Goal: Task Accomplishment & Management: Manage account settings

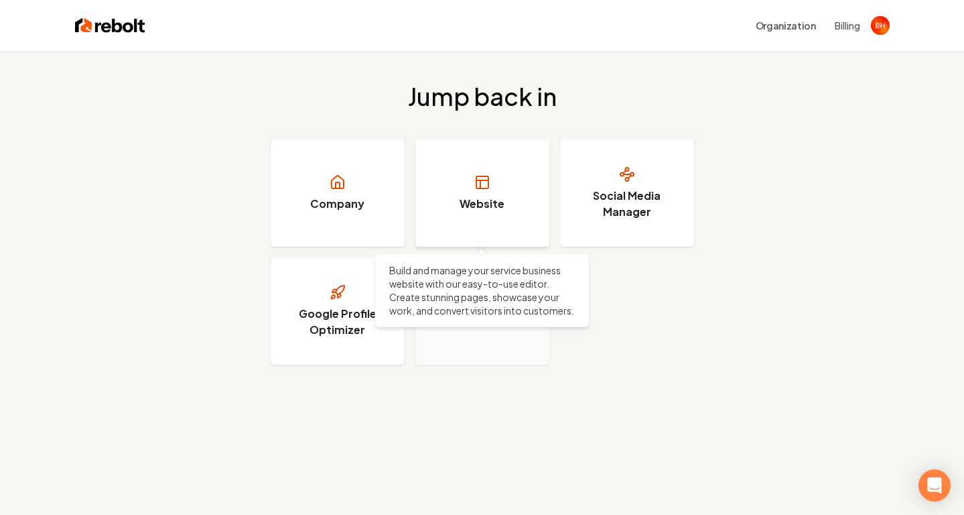
click at [531, 181] on link "Website" at bounding box center [482, 192] width 134 height 107
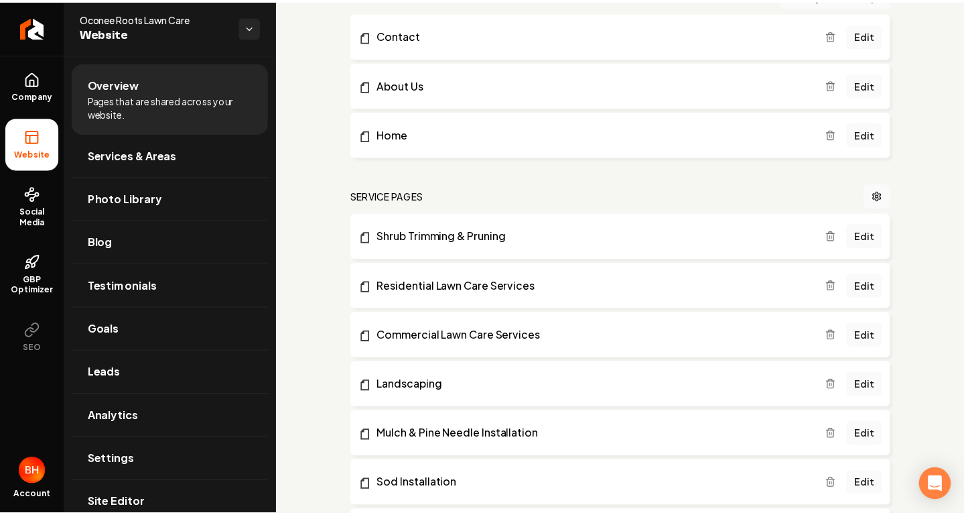
scroll to position [127, 0]
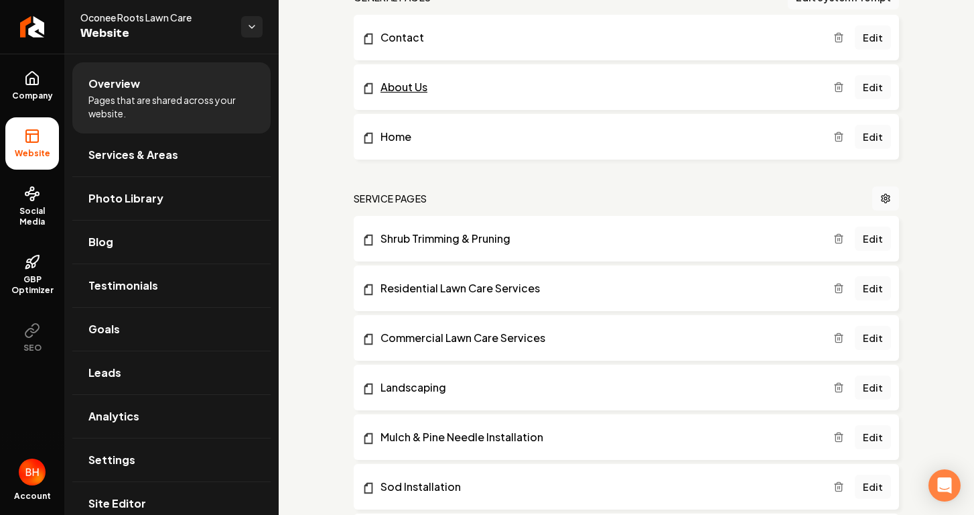
click at [509, 89] on link "About Us" at bounding box center [598, 87] width 472 height 16
click at [862, 86] on link "Edit" at bounding box center [873, 87] width 36 height 24
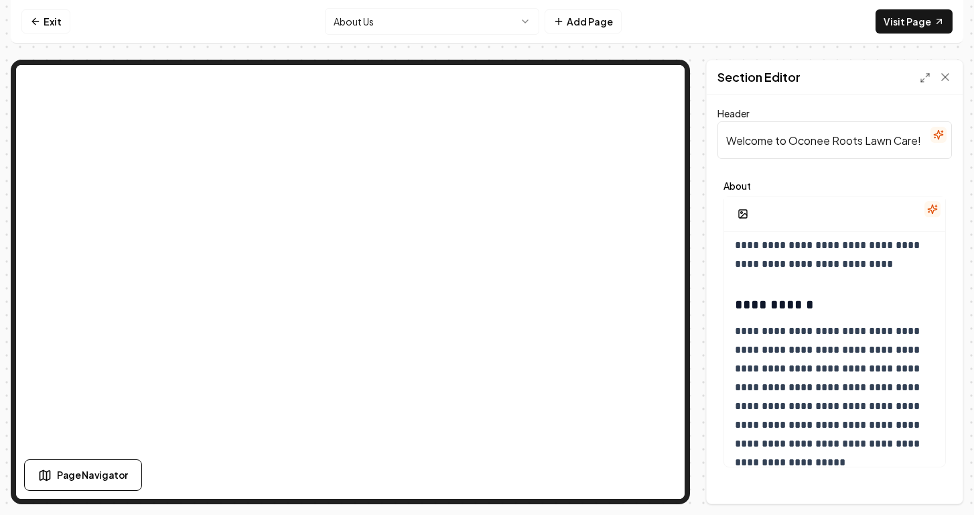
scroll to position [172, 0]
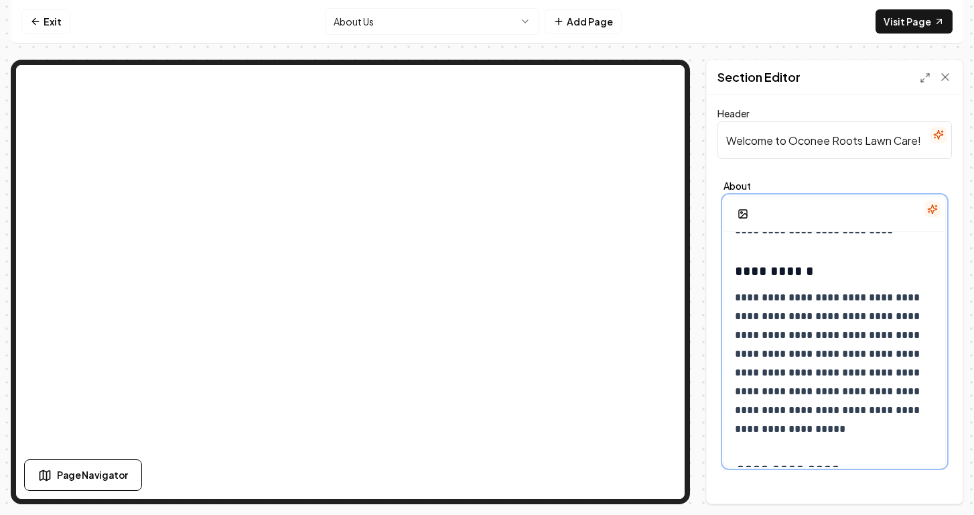
click at [776, 309] on p "**********" at bounding box center [830, 363] width 190 height 150
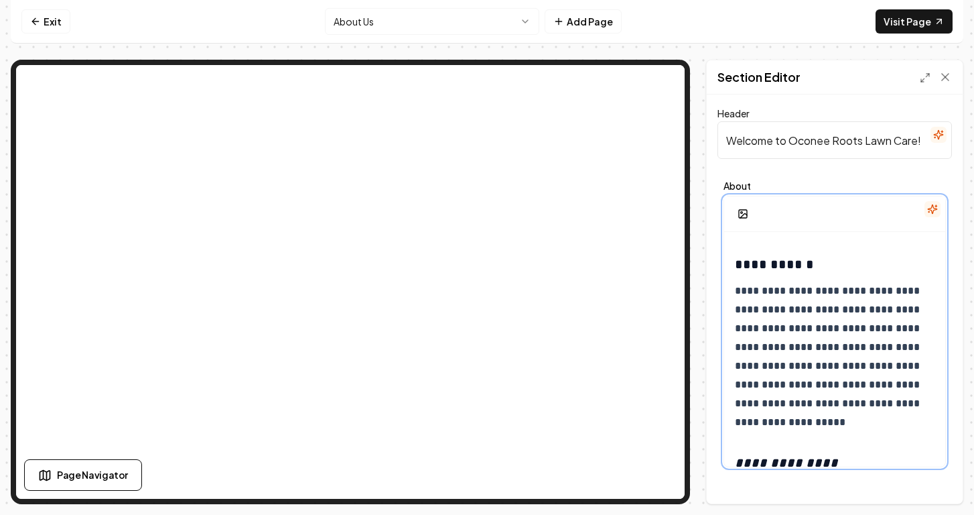
scroll to position [186, 0]
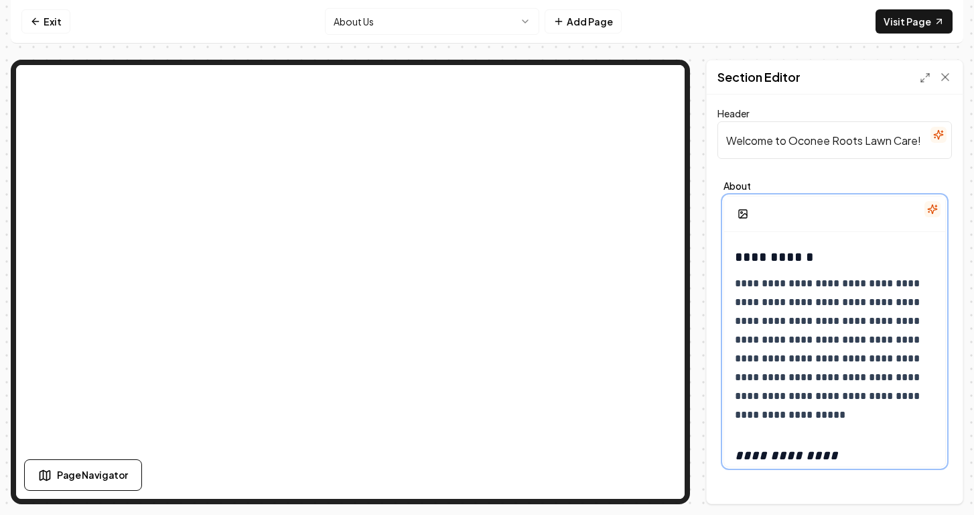
click at [852, 381] on p "**********" at bounding box center [830, 349] width 190 height 150
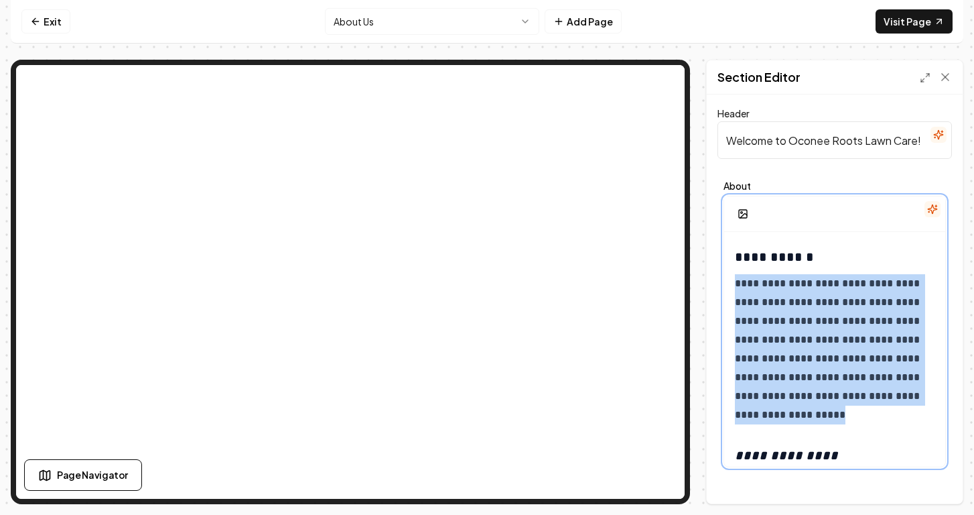
drag, startPoint x: 925, startPoint y: 420, endPoint x: 728, endPoint y: 285, distance: 239.5
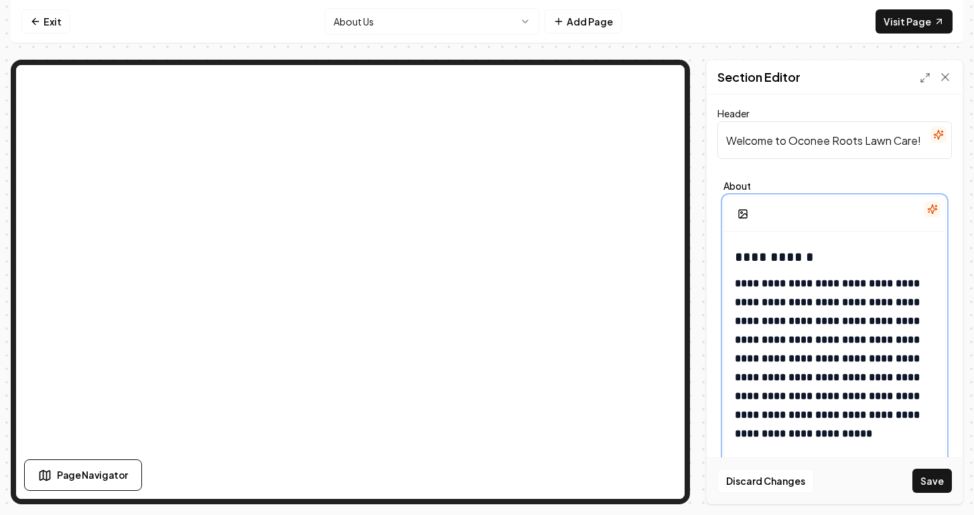
click at [885, 286] on strong "**********" at bounding box center [829, 358] width 188 height 160
click at [879, 289] on strong "**********" at bounding box center [829, 358] width 188 height 160
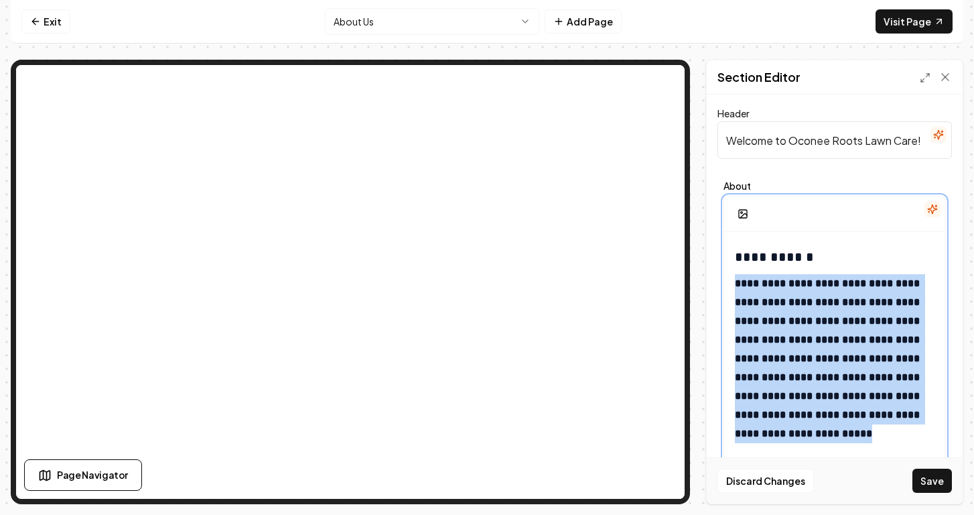
click at [879, 289] on strong "**********" at bounding box center [829, 358] width 188 height 160
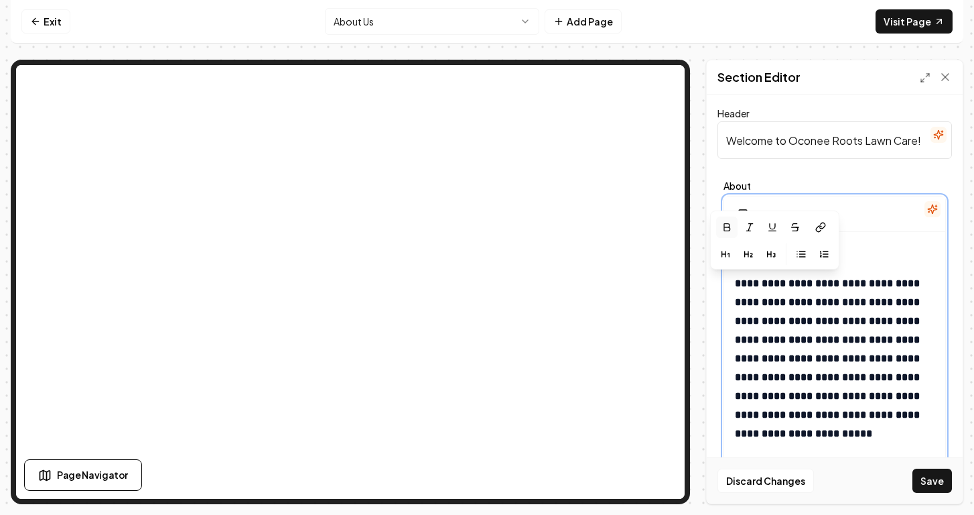
click at [878, 262] on h3 "**********" at bounding box center [830, 256] width 190 height 19
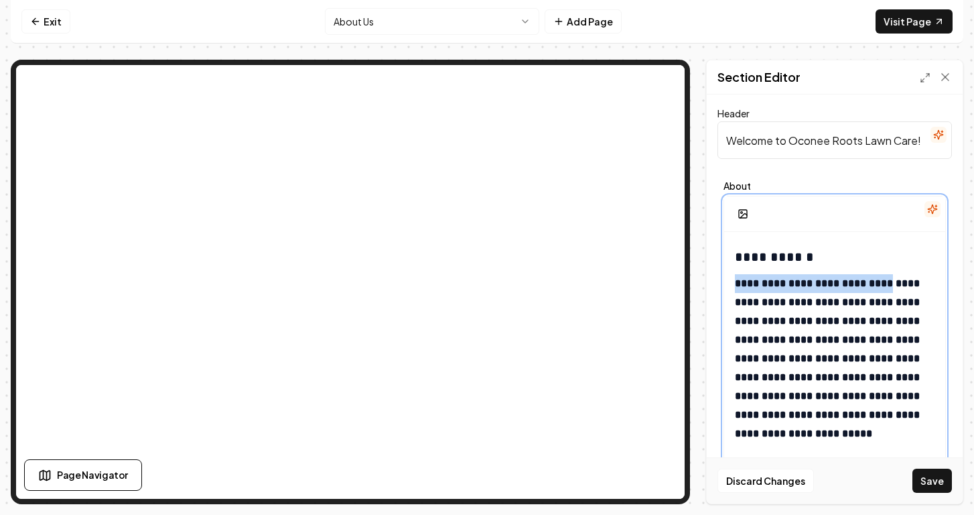
drag, startPoint x: 898, startPoint y: 285, endPoint x: 722, endPoint y: 281, distance: 176.9
click at [722, 281] on div "**********" at bounding box center [835, 324] width 235 height 298
drag, startPoint x: 844, startPoint y: 285, endPoint x: 785, endPoint y: 289, distance: 59.1
click at [785, 289] on strong "**********" at bounding box center [829, 358] width 188 height 160
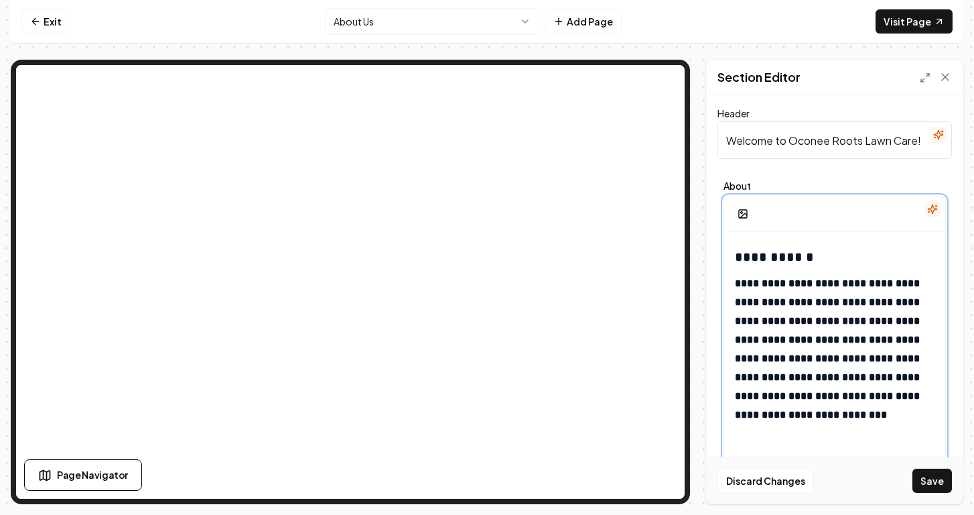
click at [801, 318] on strong "**********" at bounding box center [829, 348] width 188 height 141
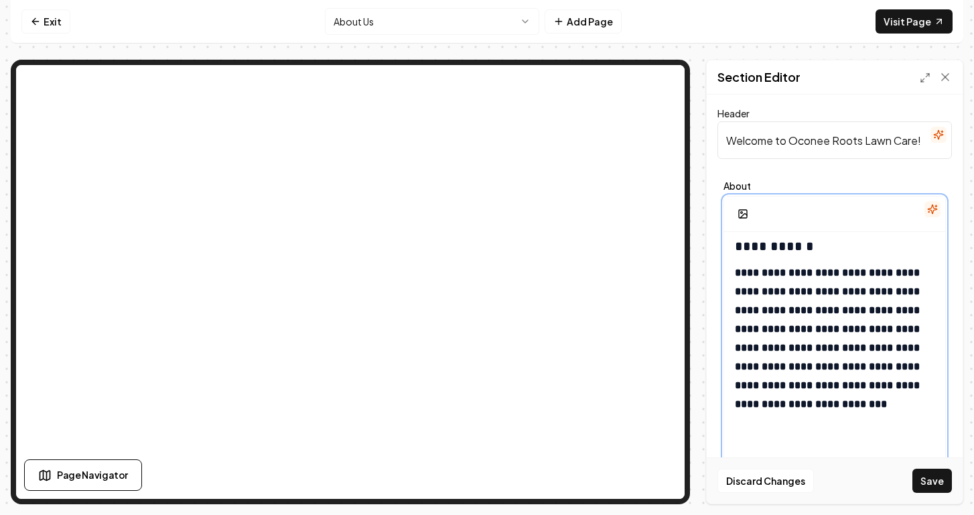
scroll to position [199, 0]
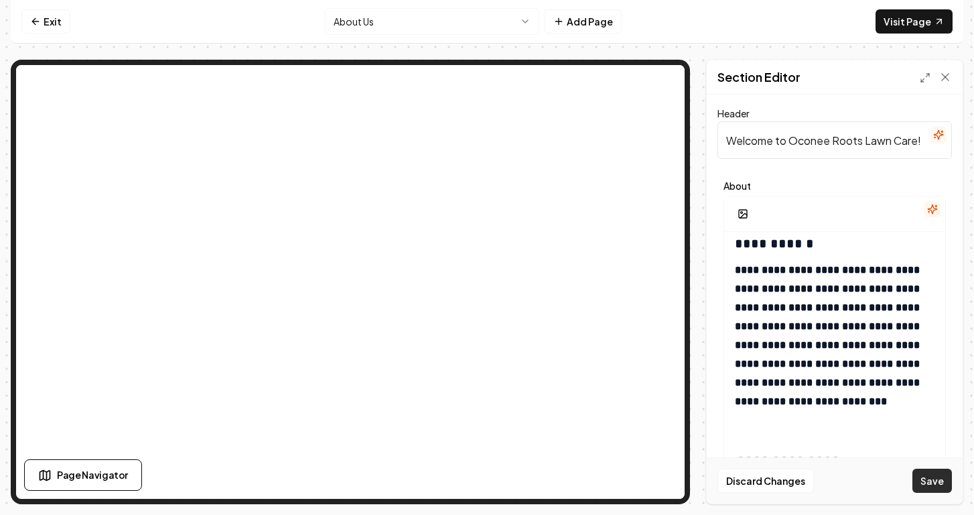
click at [935, 480] on button "Save" at bounding box center [933, 480] width 40 height 24
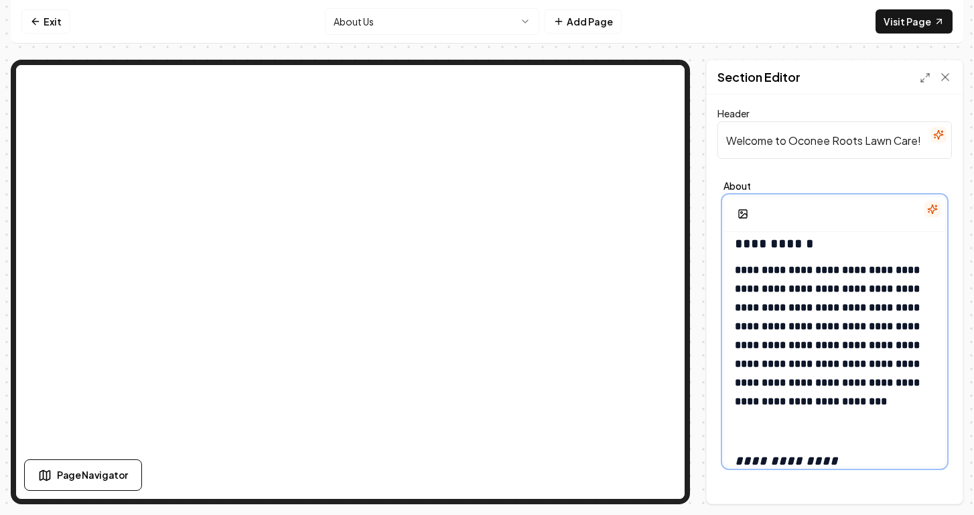
click at [769, 335] on p "**********" at bounding box center [830, 345] width 190 height 169
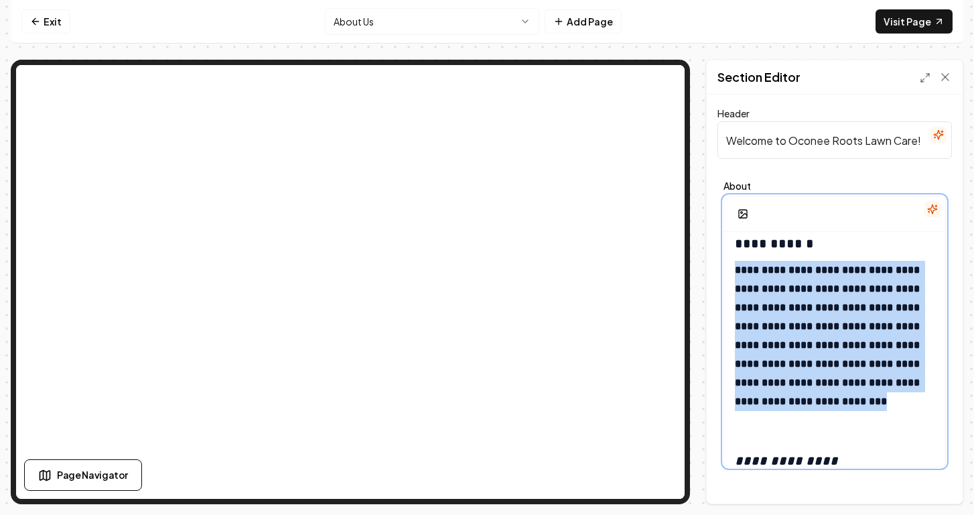
click at [769, 335] on p "**********" at bounding box center [830, 345] width 190 height 169
click at [720, 218] on button "button" at bounding box center [726, 213] width 21 height 21
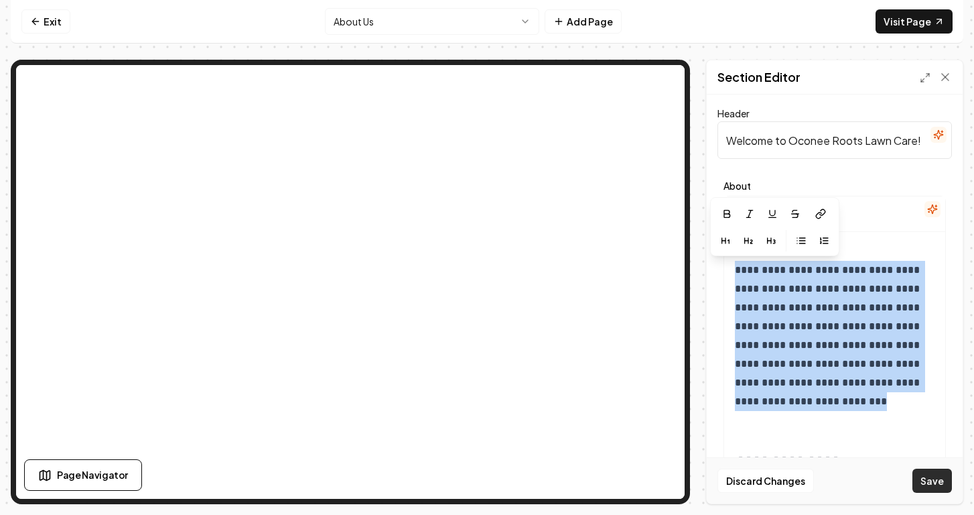
click at [929, 480] on button "Save" at bounding box center [933, 480] width 40 height 24
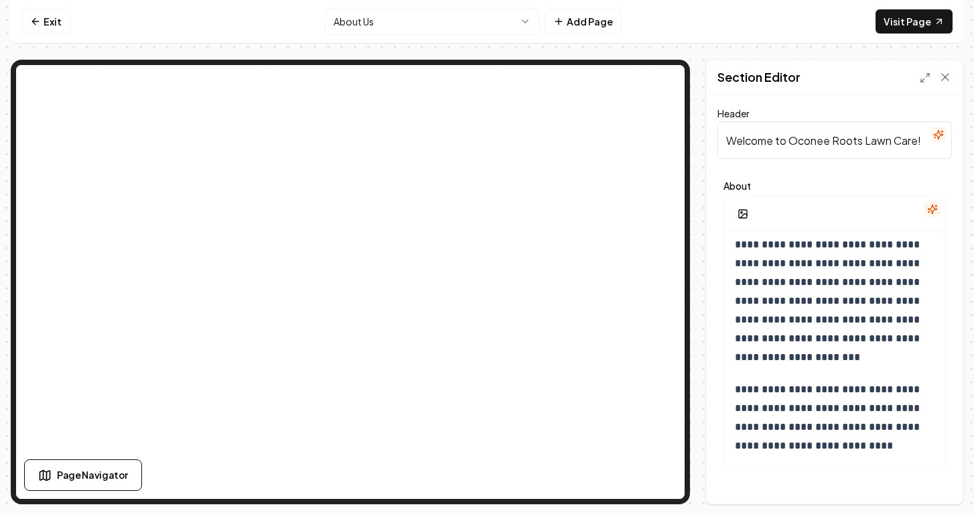
scroll to position [1049, 0]
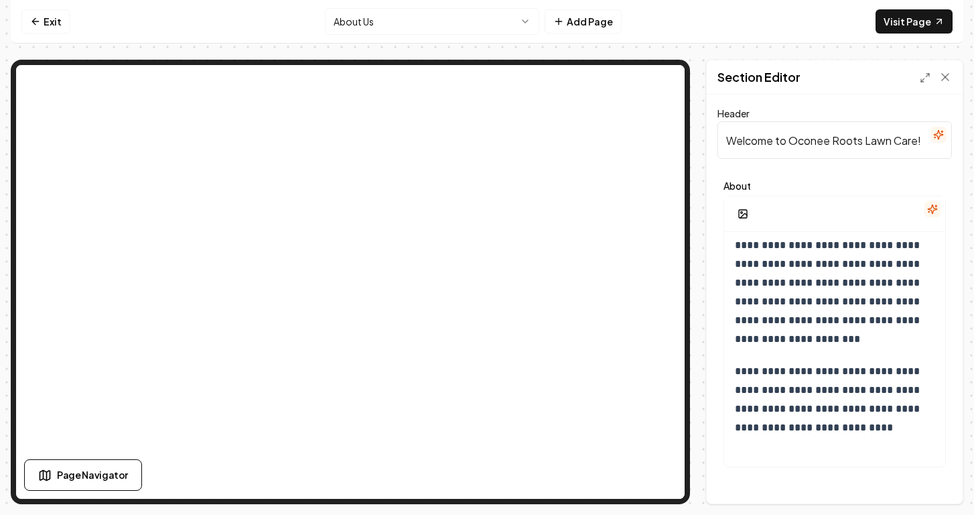
click at [508, 24] on html "**********" at bounding box center [487, 257] width 974 height 515
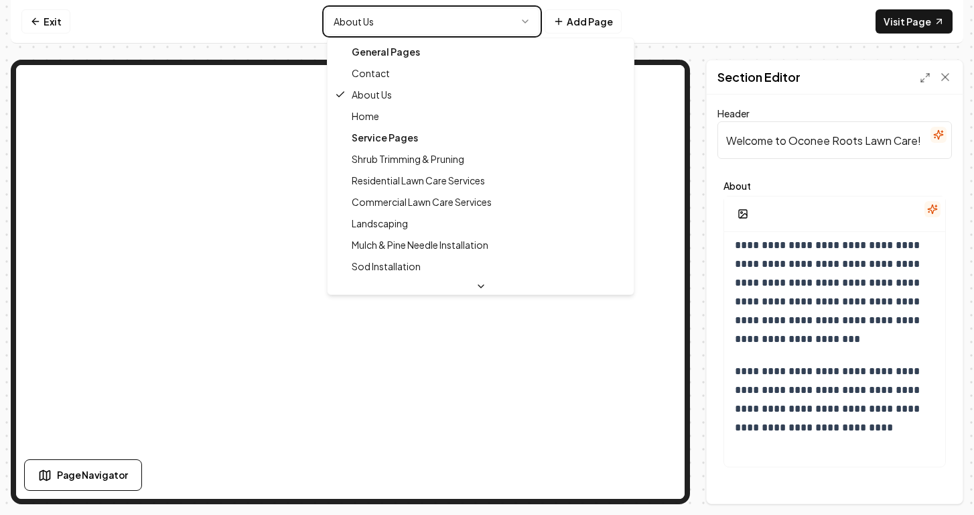
click at [312, 26] on html "**********" at bounding box center [487, 257] width 974 height 515
click at [474, 27] on html "**********" at bounding box center [487, 257] width 974 height 515
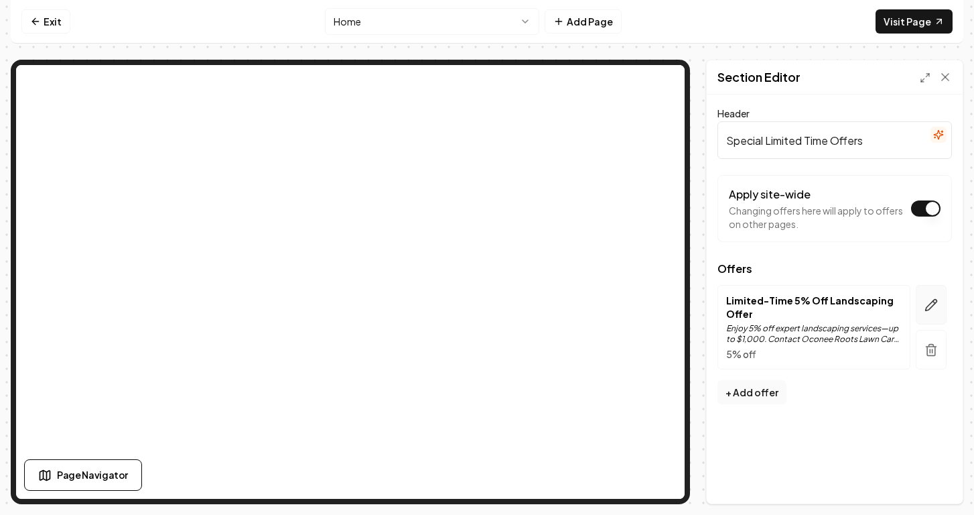
click at [936, 306] on icon "button" at bounding box center [931, 304] width 13 height 13
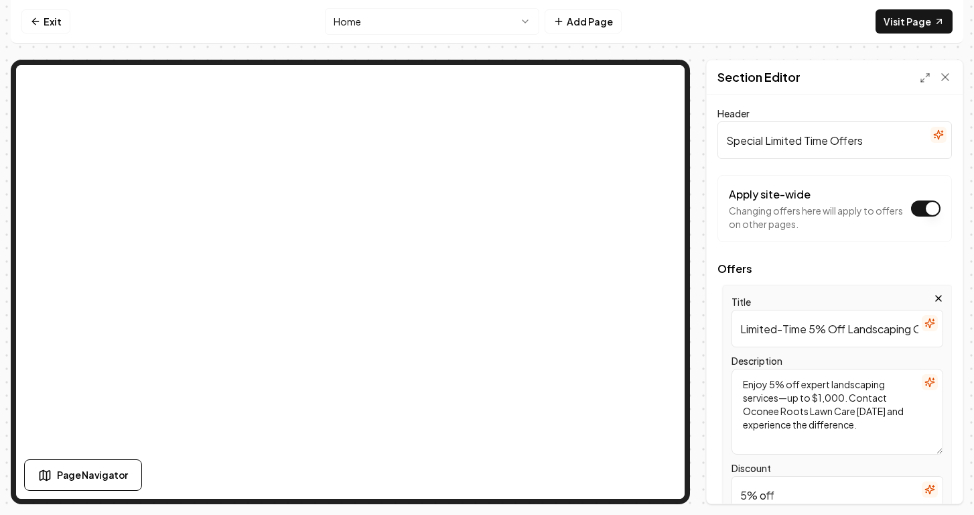
click at [858, 327] on input "Limited-Time 5% Off Landscaping Offer" at bounding box center [838, 329] width 212 height 38
click at [831, 400] on textarea "Enjoy 5% off expert landscaping services—up to $1,000. Contact Oconee Roots Law…" at bounding box center [838, 412] width 212 height 86
drag, startPoint x: 854, startPoint y: 418, endPoint x: 829, endPoint y: 437, distance: 31.1
click at [829, 437] on textarea "Enjoy 5% off expert landscaping services—up to $500. Contact Oconee Roots Lawn …" at bounding box center [838, 412] width 212 height 86
type textarea "Enjoy 5% off expert landscaping services—up to $500. Contact Oconee Roots Lawn …"
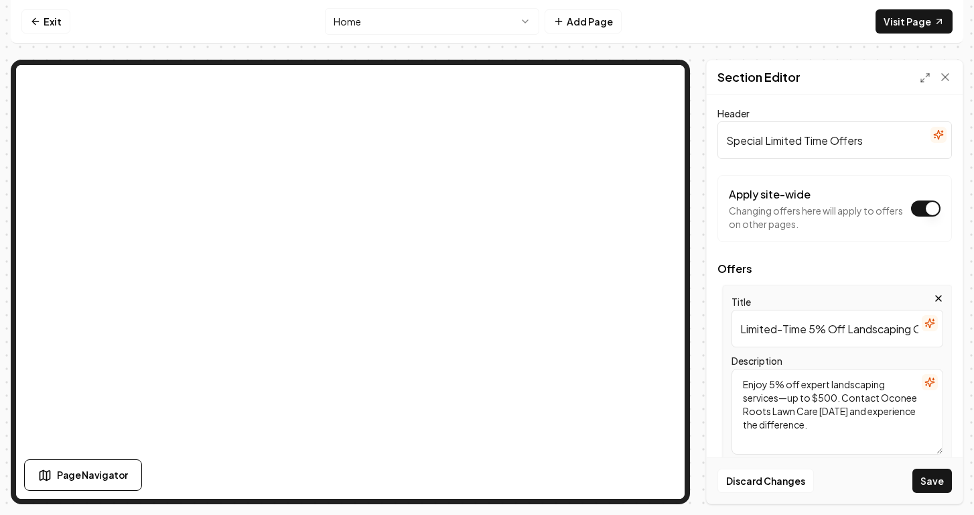
scroll to position [224, 0]
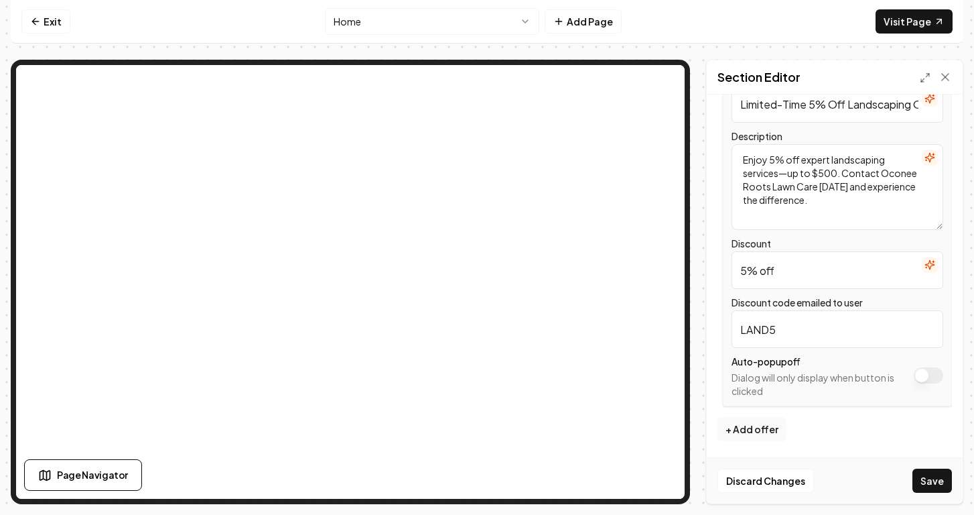
click at [754, 425] on button "+ Add offer" at bounding box center [752, 429] width 69 height 24
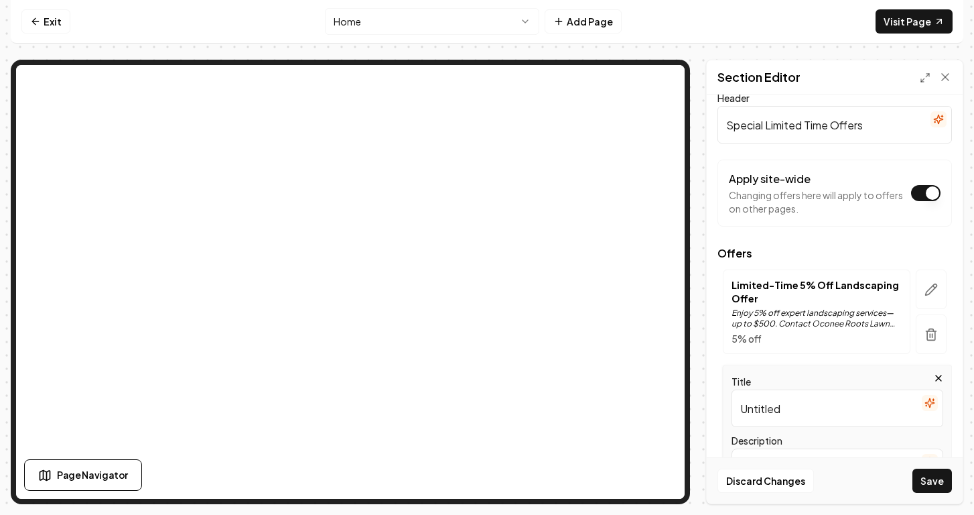
scroll to position [0, 0]
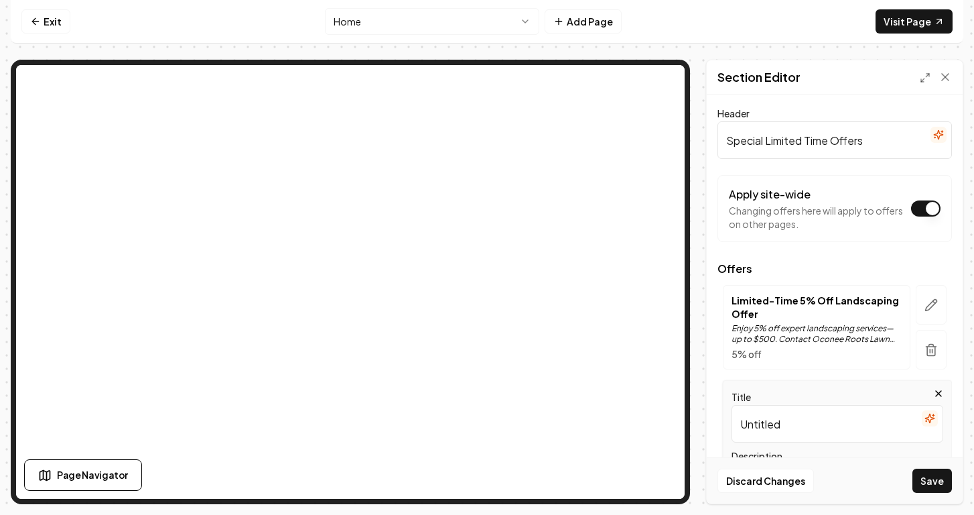
click at [933, 389] on icon "button" at bounding box center [938, 393] width 11 height 11
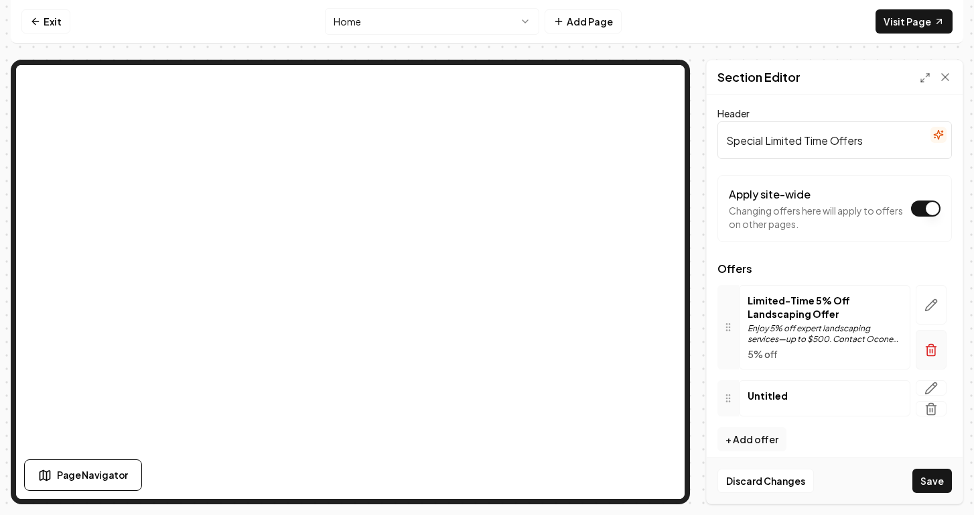
click at [918, 340] on button "button" at bounding box center [931, 350] width 31 height 40
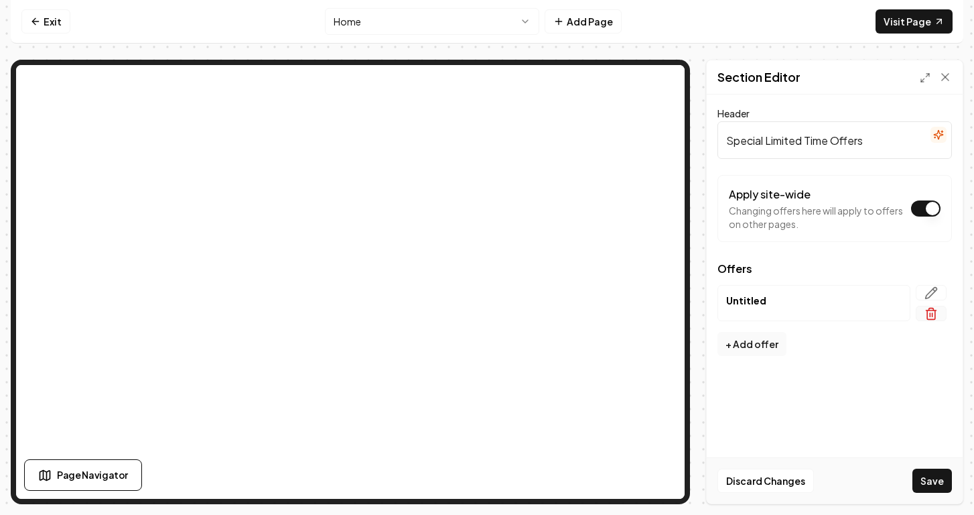
click at [933, 316] on line "button" at bounding box center [933, 314] width 0 height 3
click at [929, 477] on button "Save" at bounding box center [933, 480] width 40 height 24
click at [763, 299] on button "+ Add offer" at bounding box center [752, 297] width 69 height 24
type input "No Current Offers"
click at [927, 484] on button "Save" at bounding box center [933, 480] width 40 height 24
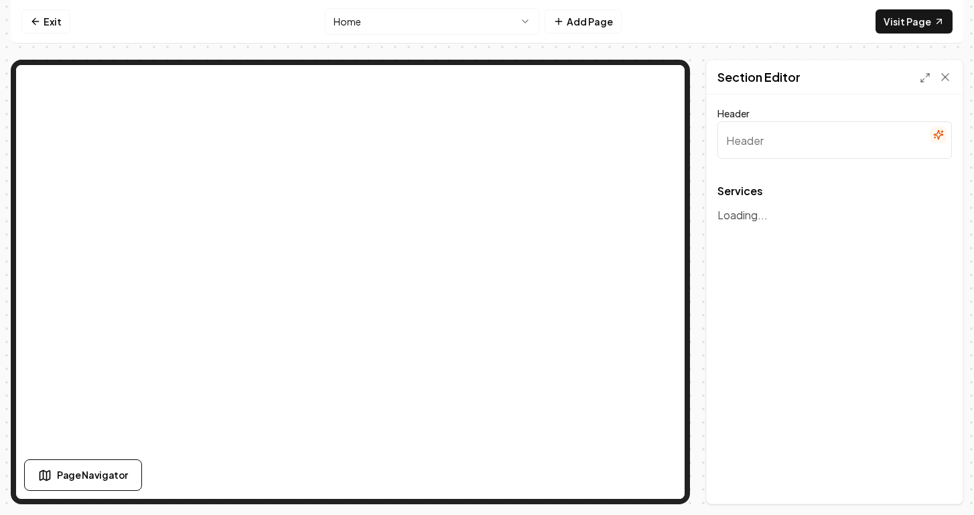
type input "Premium Landscaping & Lawn Care Solutions"
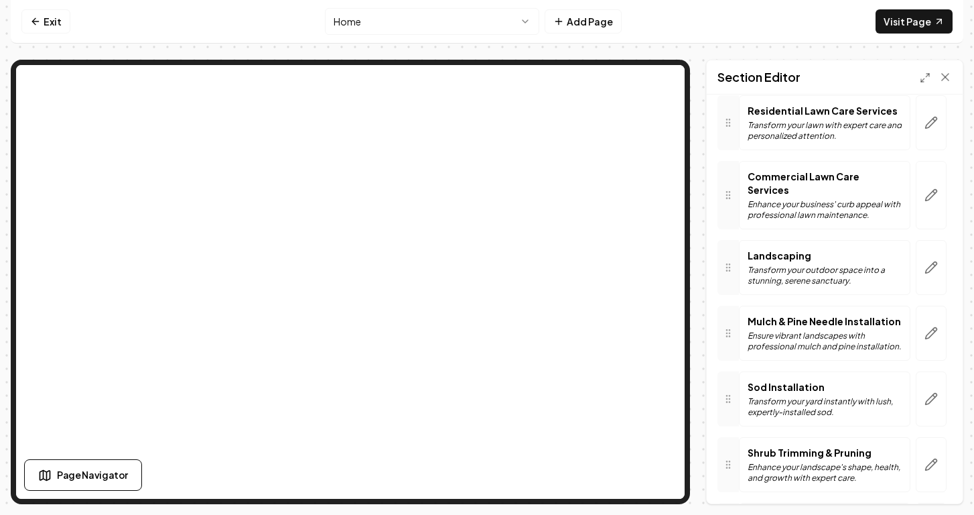
scroll to position [171, 0]
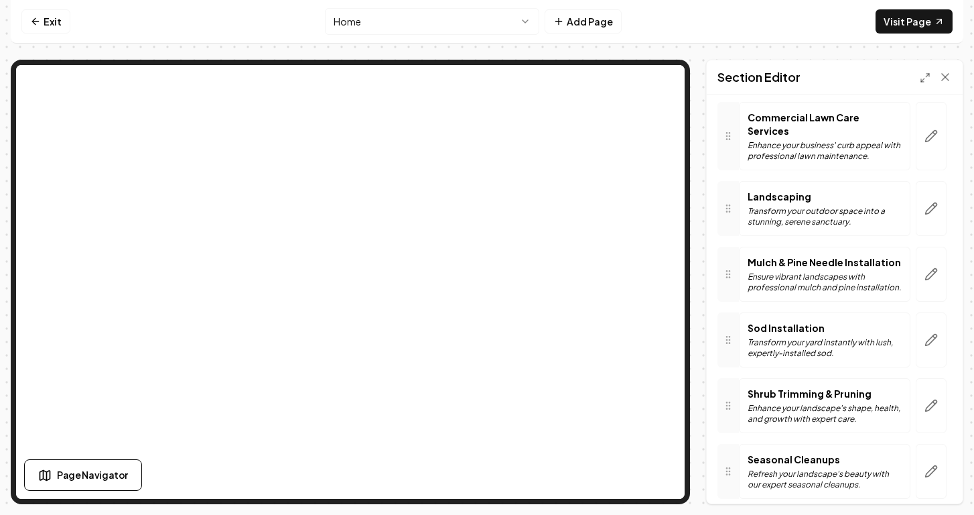
click at [789, 269] on p "Mulch & Pine Needle Installation" at bounding box center [825, 261] width 154 height 13
click at [916, 281] on button "button" at bounding box center [931, 274] width 31 height 55
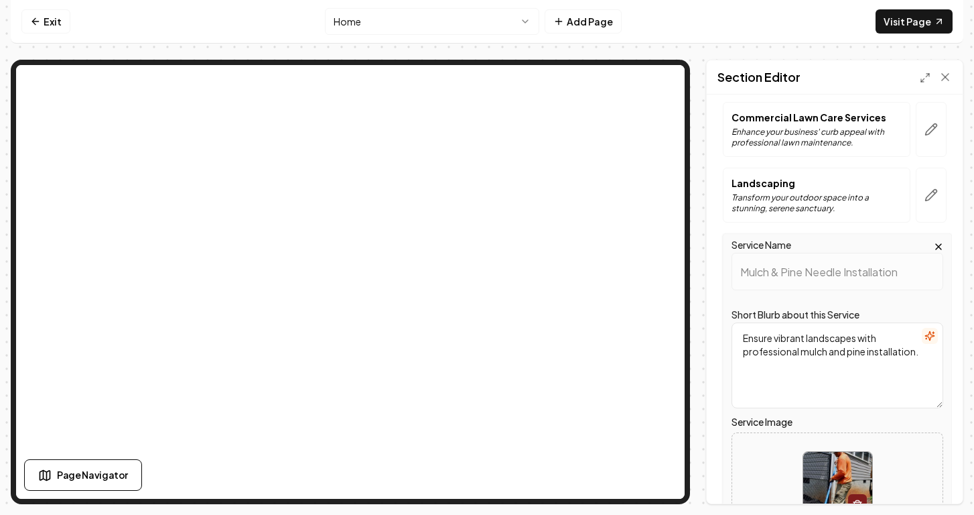
scroll to position [369, 0]
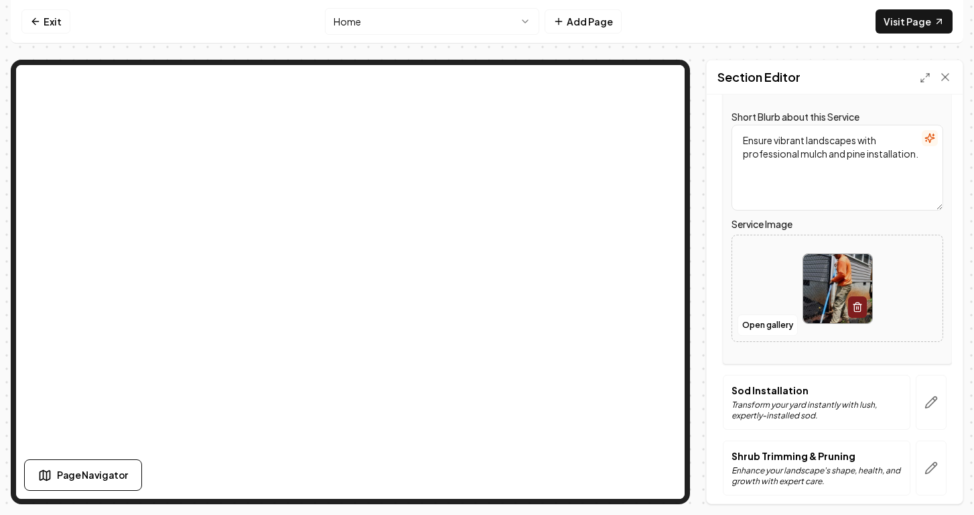
click at [819, 283] on img at bounding box center [837, 288] width 69 height 69
type input "**********"
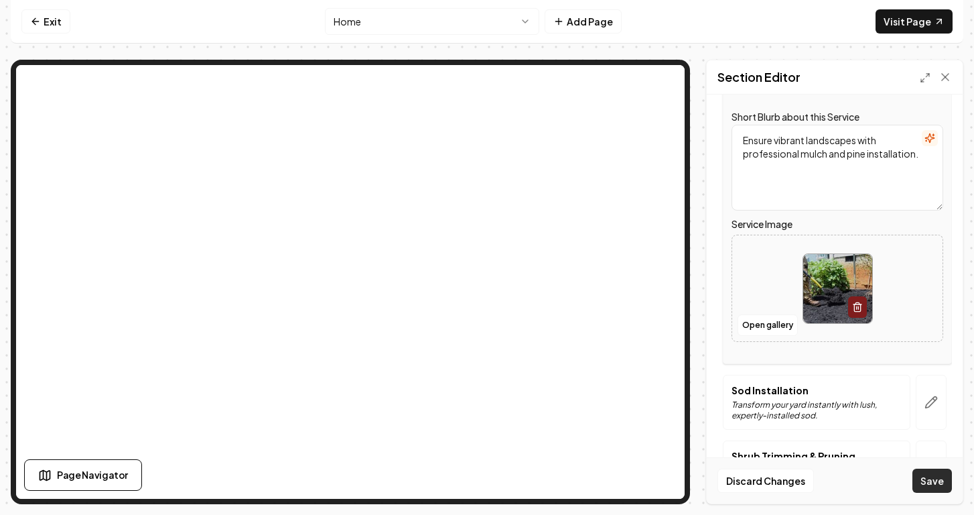
click at [940, 479] on button "Save" at bounding box center [933, 480] width 40 height 24
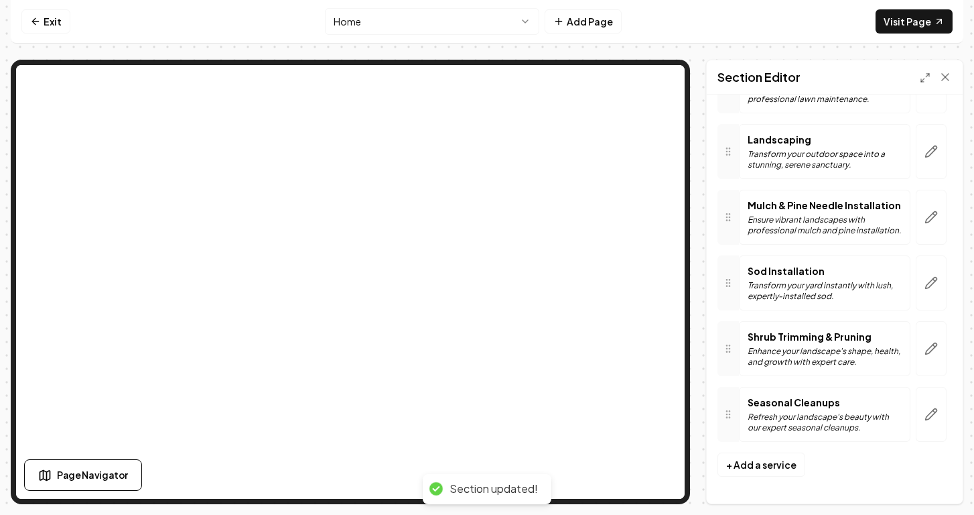
scroll to position [241, 0]
click at [916, 352] on button "button" at bounding box center [931, 348] width 31 height 55
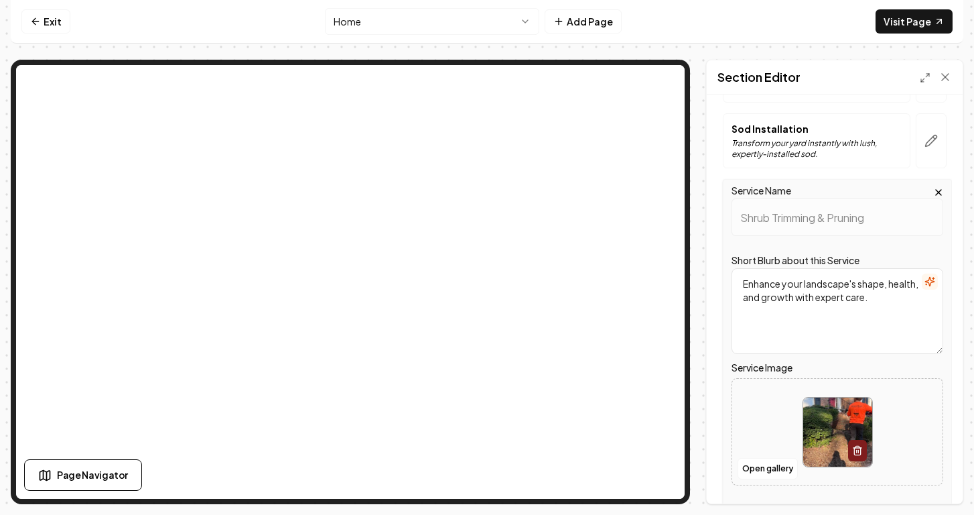
scroll to position [395, 0]
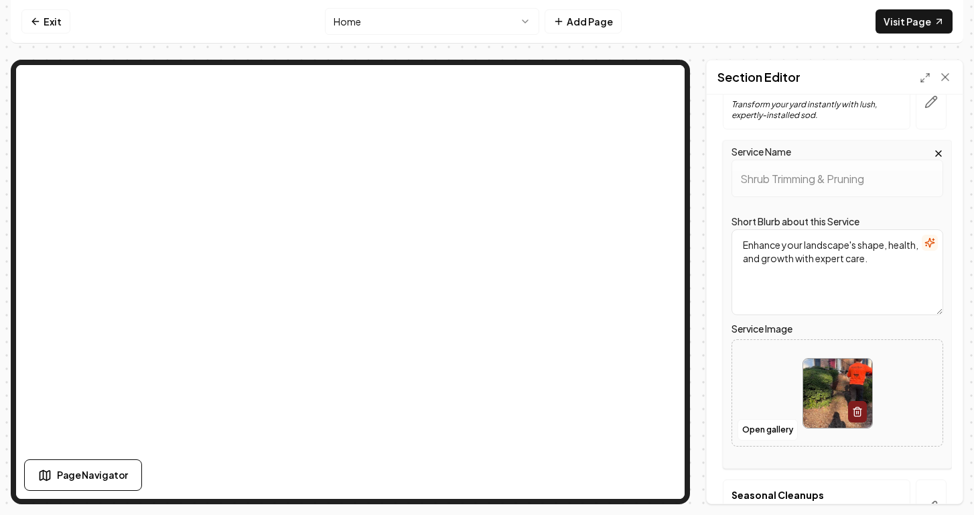
click at [811, 399] on img at bounding box center [837, 392] width 69 height 69
type input "**********"
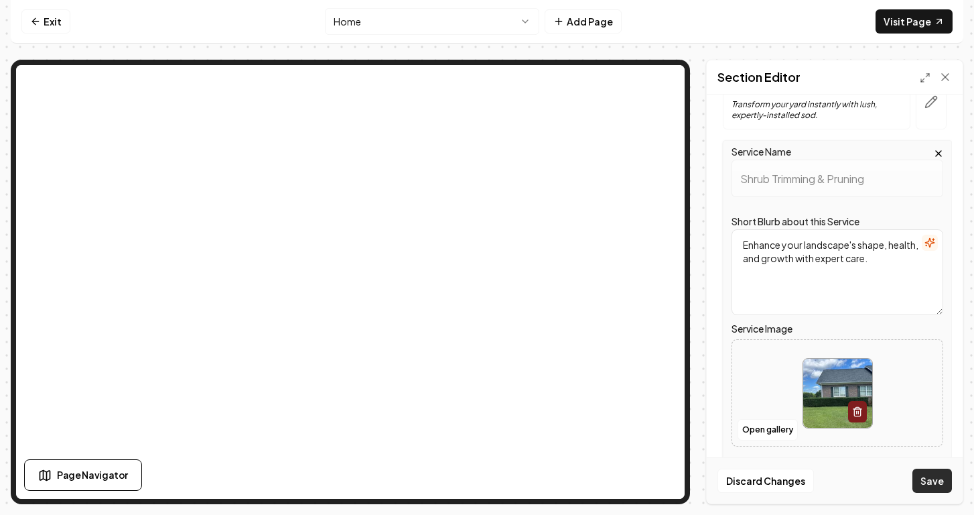
click at [925, 475] on button "Save" at bounding box center [933, 480] width 40 height 24
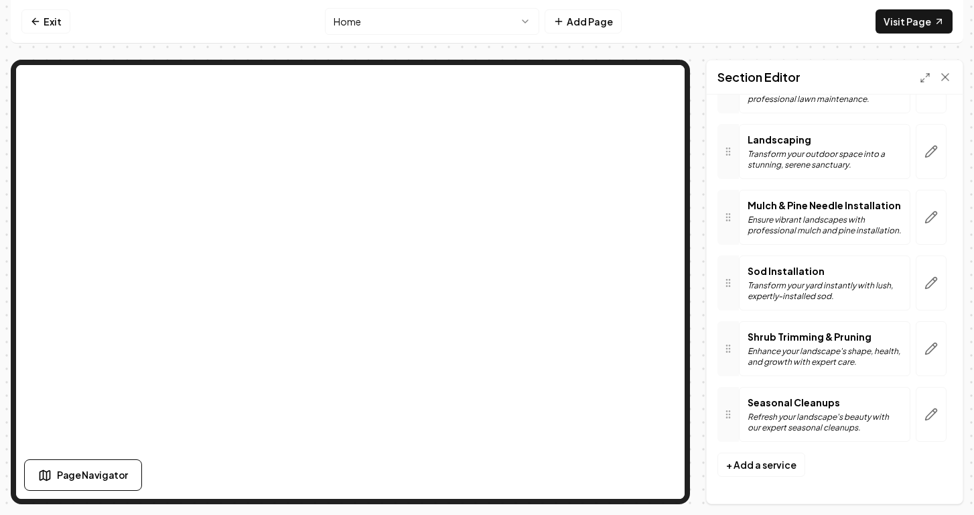
scroll to position [241, 0]
click at [917, 421] on button "button" at bounding box center [931, 414] width 31 height 55
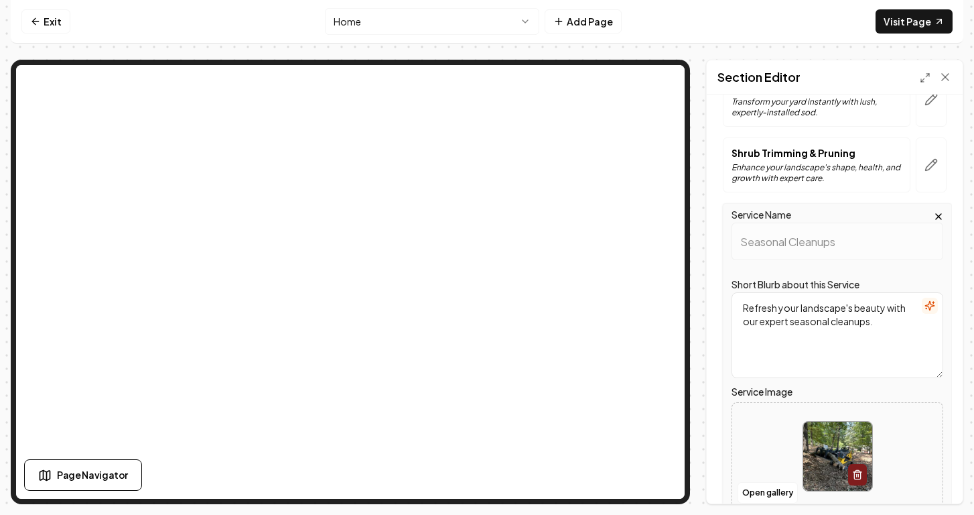
scroll to position [488, 0]
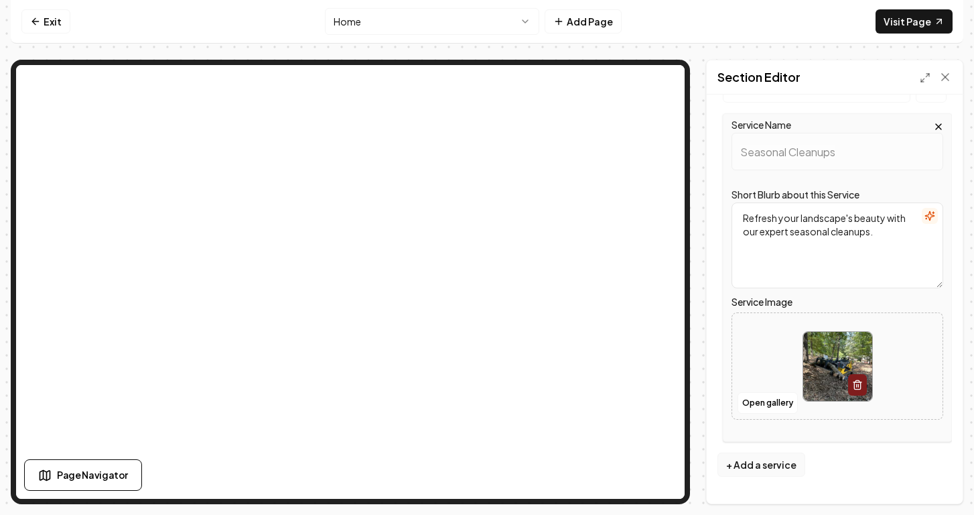
click at [752, 465] on button "+ Add a service" at bounding box center [762, 464] width 88 height 24
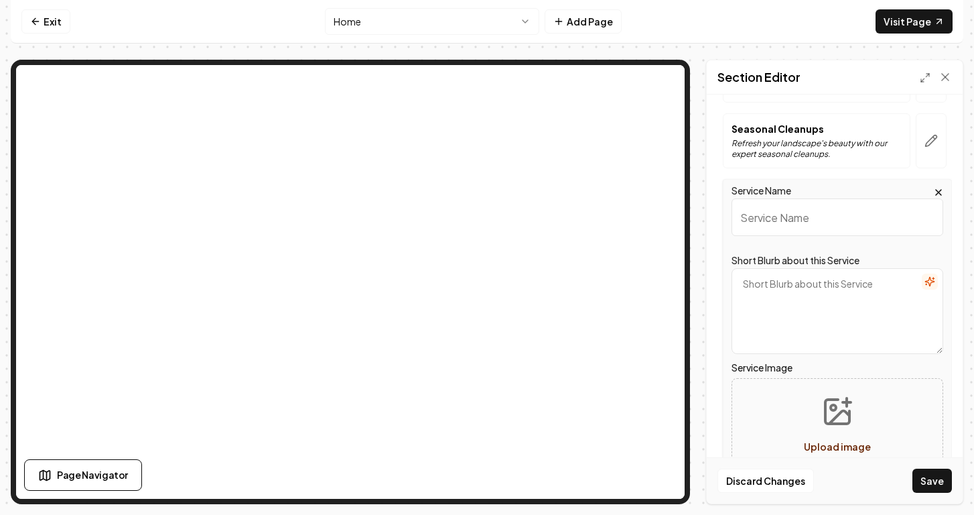
click at [794, 317] on textarea "Short Blurb about this Service" at bounding box center [838, 311] width 212 height 86
click at [752, 216] on input "Service Name" at bounding box center [838, 217] width 212 height 38
type input "G"
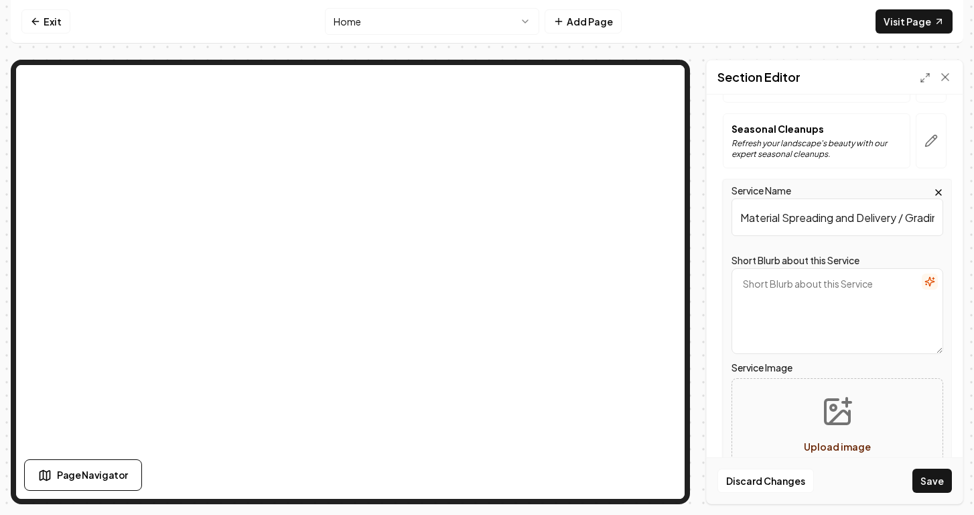
type input "Material Spreading and Delivery / Grading"
click at [773, 289] on textarea "Short Blurb about this Service" at bounding box center [838, 311] width 212 height 86
click at [927, 283] on button "button" at bounding box center [930, 281] width 16 height 16
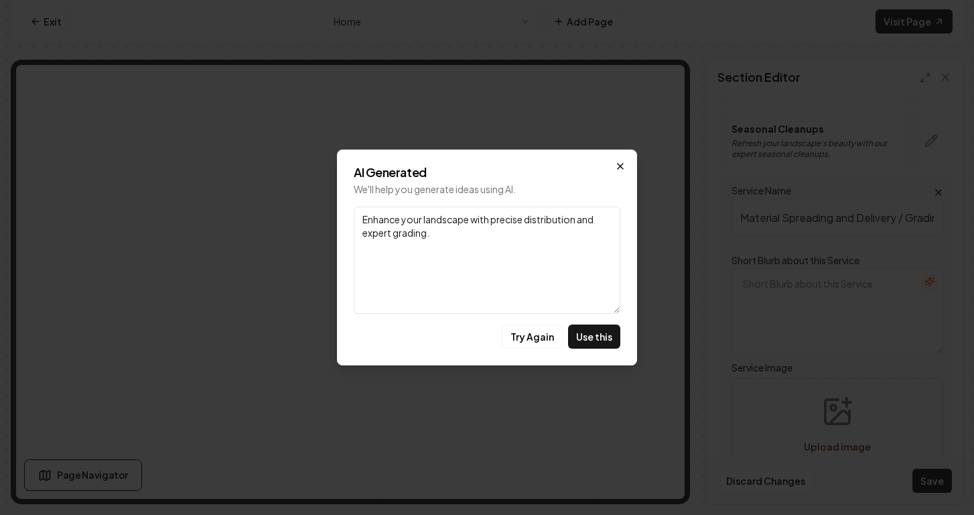
click at [624, 166] on icon "button" at bounding box center [620, 166] width 11 height 11
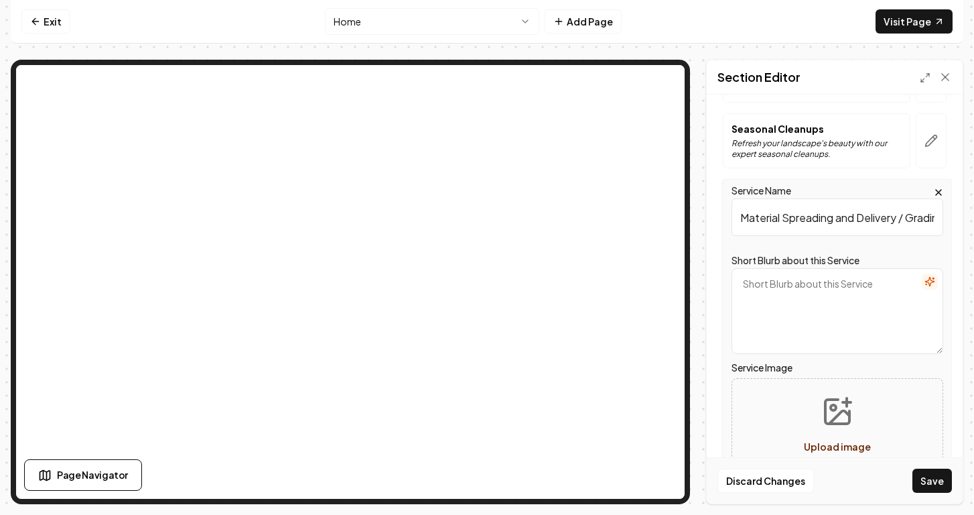
click at [771, 296] on textarea "Short Blurb about this Service" at bounding box center [838, 311] width 212 height 86
type textarea "Light Grading. Gravel, topsoil, much, river rock delivery and install."
click at [925, 280] on icon "button" at bounding box center [929, 281] width 9 height 9
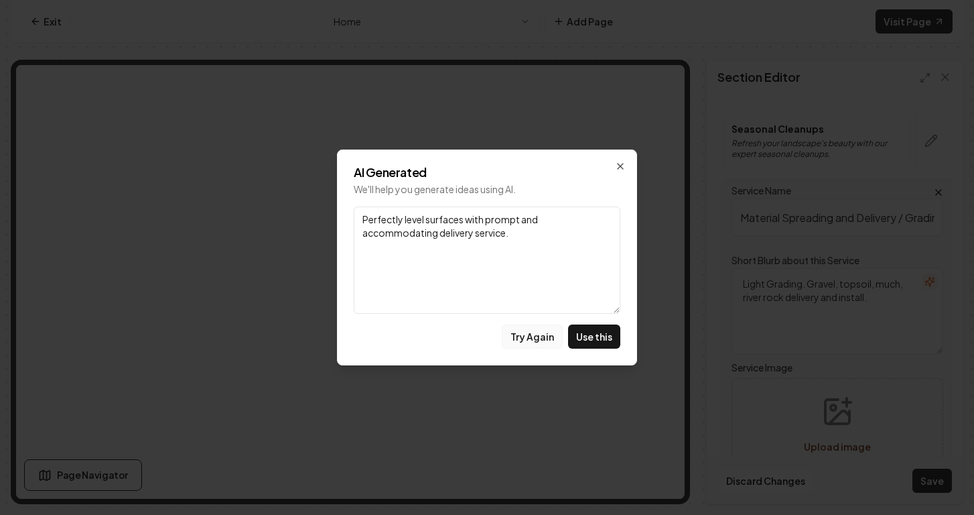
click at [553, 334] on button "Try Again" at bounding box center [532, 336] width 61 height 24
click at [609, 170] on h2 "AI Generated" at bounding box center [487, 172] width 267 height 12
click at [618, 168] on icon "button" at bounding box center [620, 165] width 5 height 5
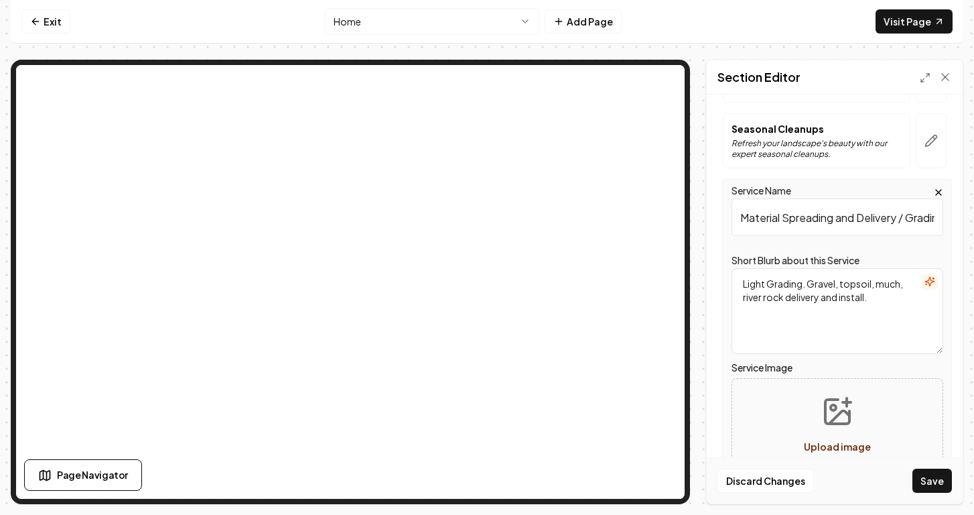
click at [760, 286] on textarea "Light Grading. Gravel, topsoil, much, river rock delivery and install." at bounding box center [838, 311] width 212 height 86
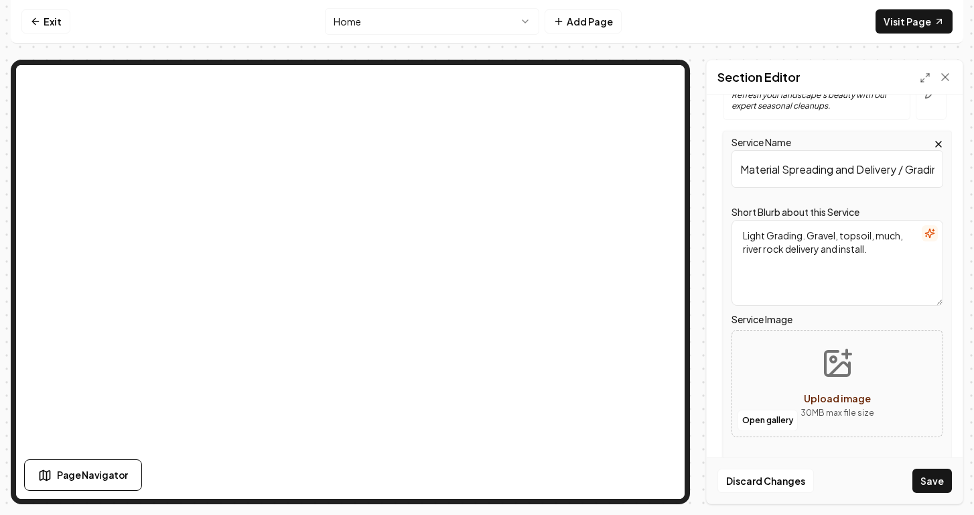
scroll to position [535, 0]
click at [925, 231] on icon "button" at bounding box center [930, 233] width 11 height 11
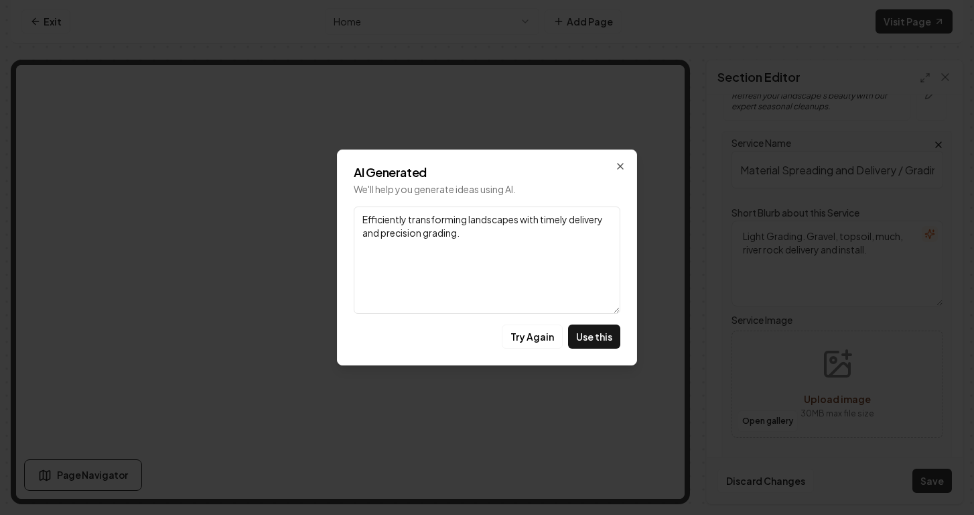
click at [449, 251] on textarea "Efficiently transforming landscapes with timely delivery and precision grading." at bounding box center [487, 259] width 267 height 107
paste textarea "Light Grading. Gravel, topsoil, much, river rock delivery and install."
type textarea "Light Grading. Gravel, topsoil, much, river rock delivery and install."
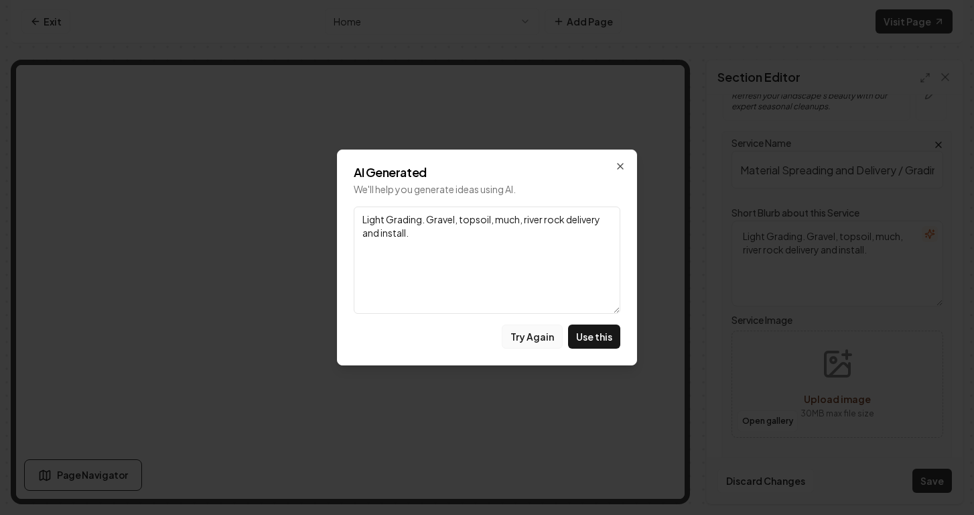
click at [534, 337] on button "Try Again" at bounding box center [532, 336] width 61 height 24
click at [529, 226] on textarea "Efficient, precise, and timely delivery enhancing your landscape's foundation." at bounding box center [487, 259] width 267 height 107
click at [492, 220] on textarea "Efficient, precise, and timely delivery enhancing your landscape's foundation." at bounding box center [487, 259] width 267 height 107
click at [486, 216] on textarea "Efficient, precise, and timely delivery enhancing your landscape's foundation." at bounding box center [487, 259] width 267 height 107
click at [625, 163] on icon "button" at bounding box center [620, 166] width 11 height 11
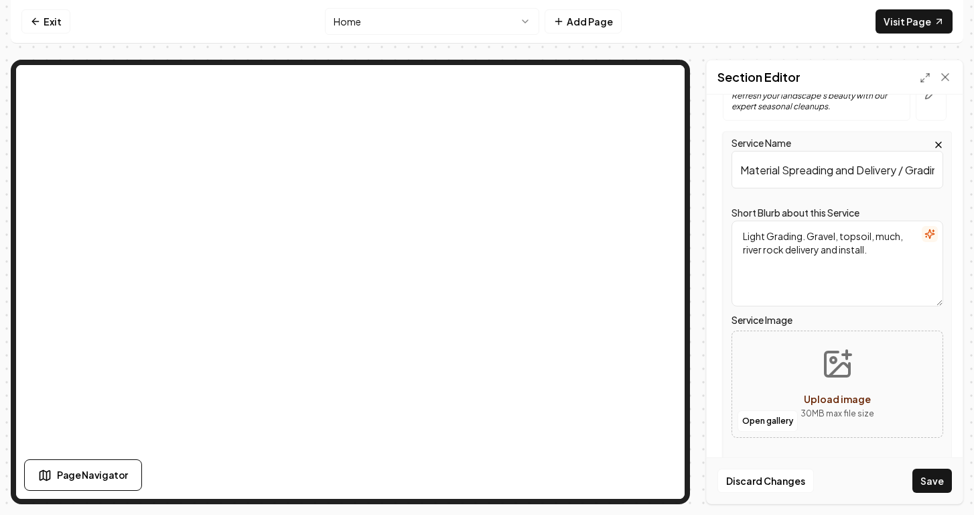
click at [773, 244] on textarea "Light Grading. Gravel, topsoil, much, river rock delivery and install." at bounding box center [838, 263] width 212 height 86
click at [767, 271] on textarea "Light Grading. Gravel, topsoil, much, river rock delivery and install." at bounding box center [838, 263] width 212 height 86
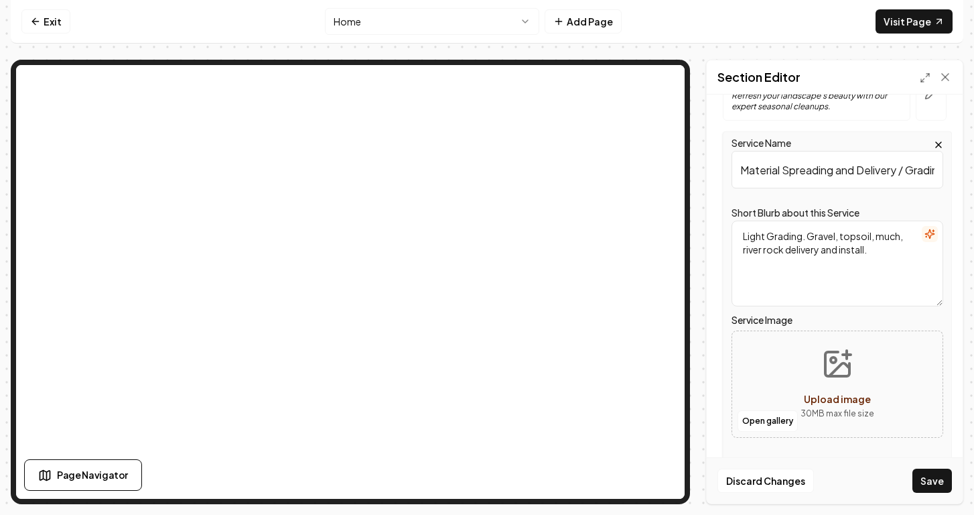
click at [767, 271] on textarea "Light Grading. Gravel, topsoil, much, river rock delivery and install." at bounding box center [838, 263] width 212 height 86
paste textarea "Transform your outdoor space with our expert Light Grading services. We special…"
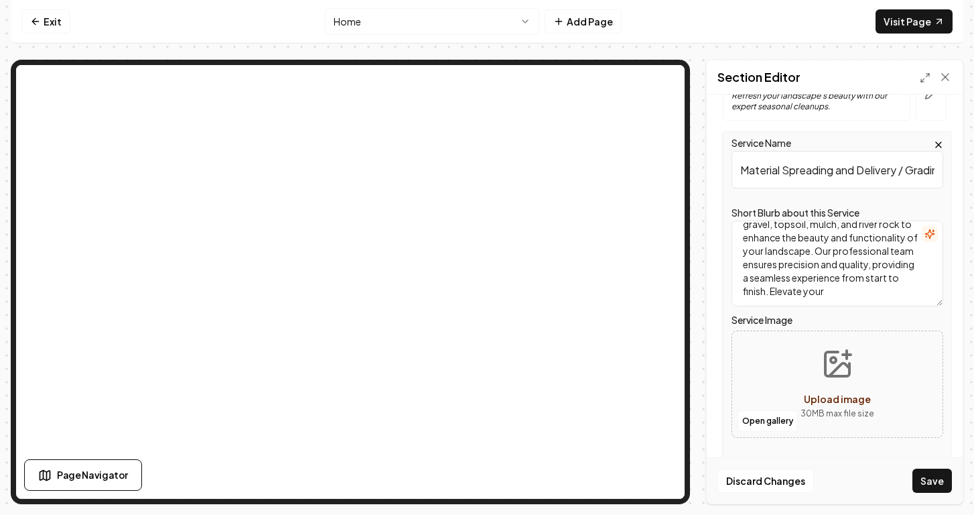
scroll to position [66, 0]
drag, startPoint x: 844, startPoint y: 291, endPoint x: 797, endPoint y: 227, distance: 79.5
click at [797, 226] on textarea "Transform your outdoor space with our expert Light Grading services. We special…" at bounding box center [838, 263] width 212 height 86
drag, startPoint x: 907, startPoint y: 280, endPoint x: 894, endPoint y: 251, distance: 31.5
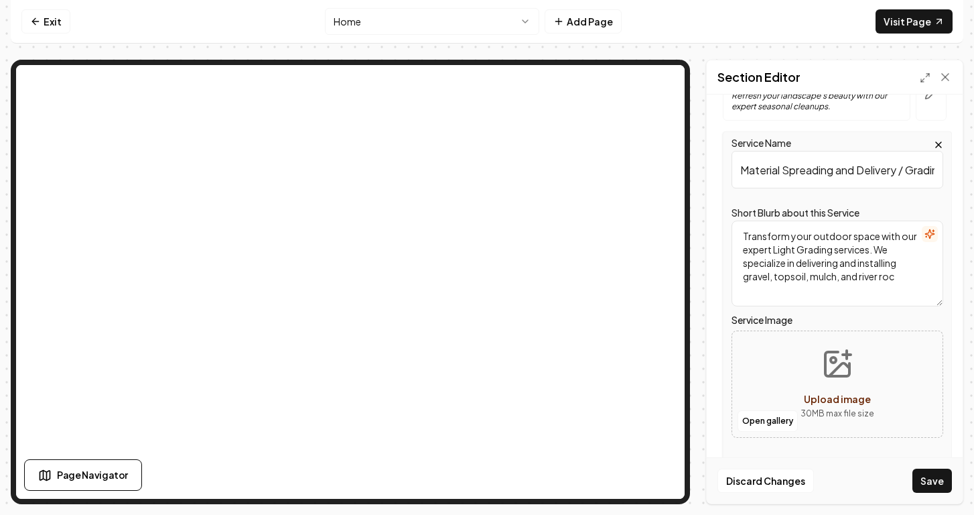
click at [894, 251] on textarea "Transform your outdoor space with our expert Light Grading services. We special…" at bounding box center [838, 263] width 212 height 86
click at [786, 249] on textarea "Transform your outdoor space with our expert light Grading and Delivery services" at bounding box center [838, 263] width 212 height 86
click at [774, 253] on textarea "Transform your outdoor space with our expert light Grading and Delivery services" at bounding box center [838, 263] width 212 height 86
type textarea "Transform your outdoor space with our expert light Grading and Delivery services"
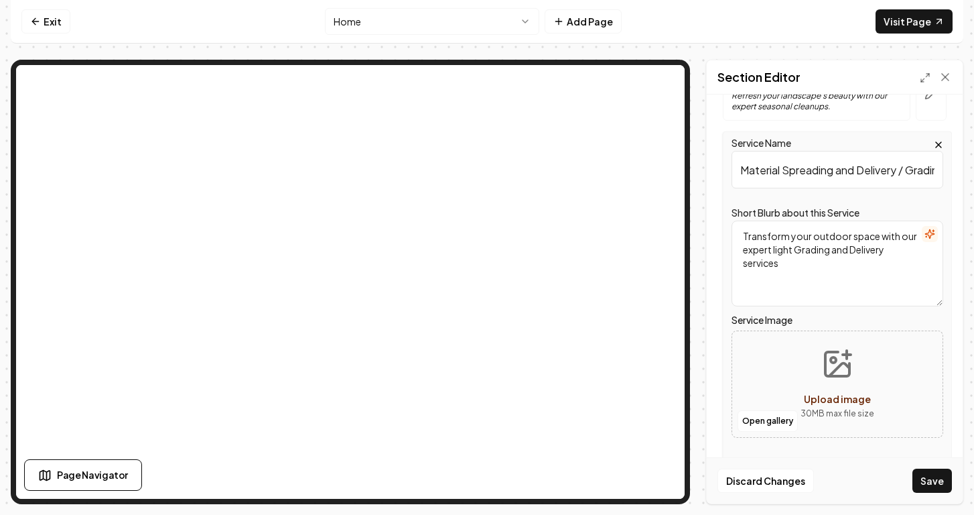
click at [860, 344] on button "Upload image 30 MB max file size" at bounding box center [837, 384] width 95 height 94
type input "**********"
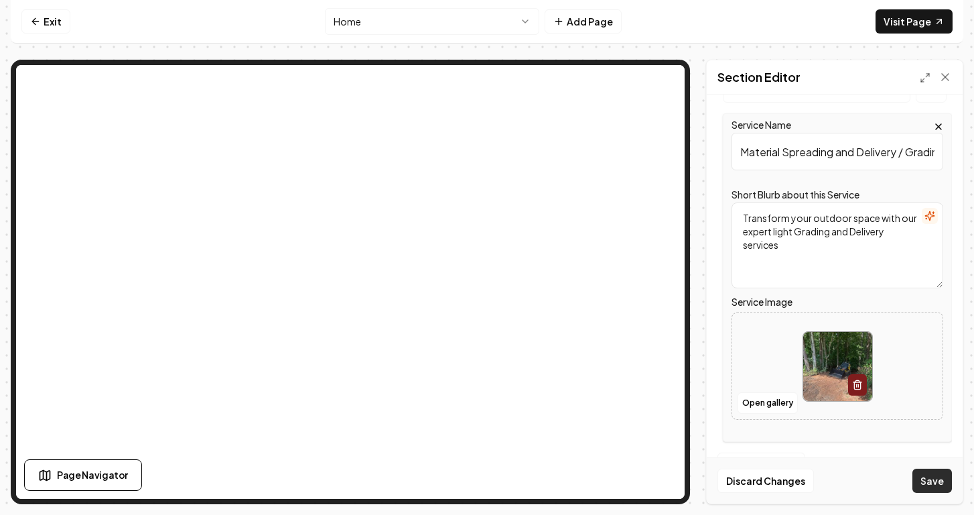
click at [925, 482] on button "Save" at bounding box center [933, 480] width 40 height 24
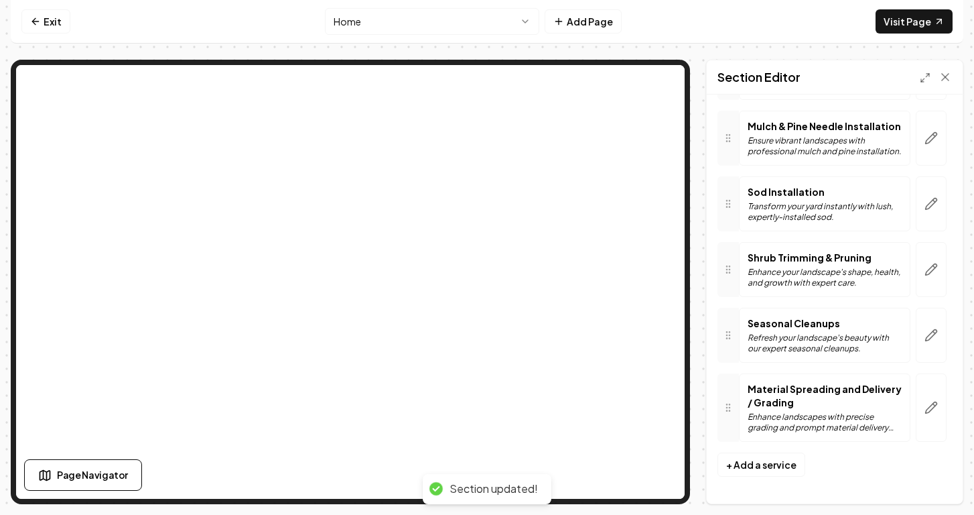
scroll to position [320, 0]
click at [925, 405] on icon "button" at bounding box center [931, 407] width 13 height 13
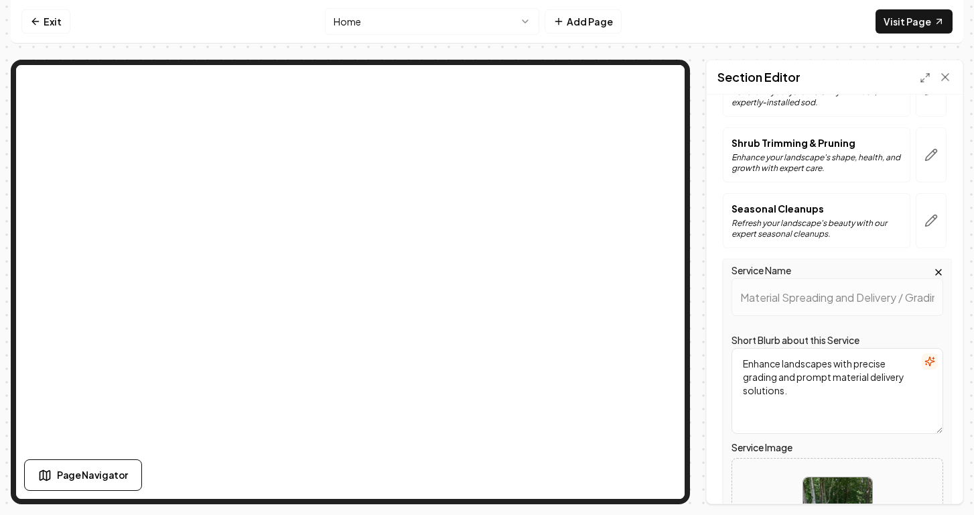
scroll to position [243, 0]
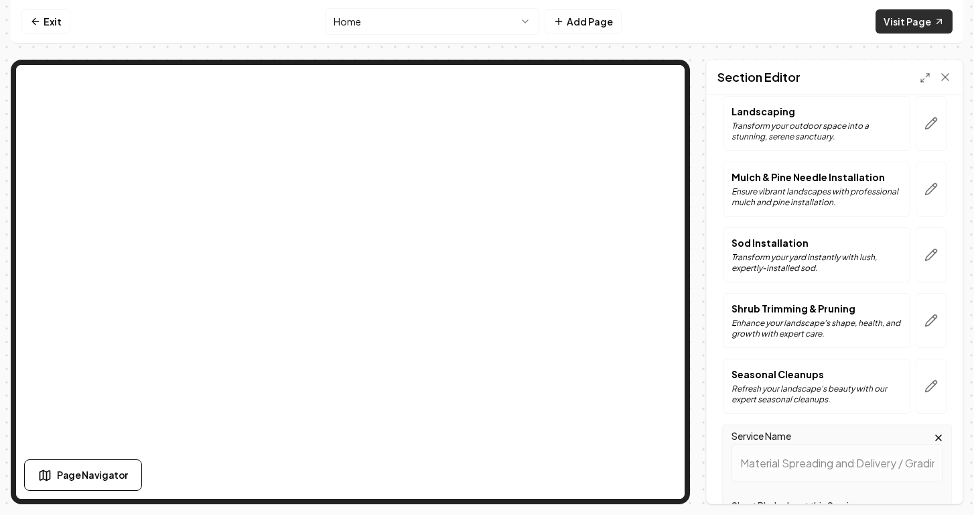
click at [899, 19] on link "Visit Page" at bounding box center [914, 21] width 77 height 24
click at [517, 22] on html "Computer Required This feature is only available on a computer. Please switch t…" at bounding box center [487, 257] width 974 height 515
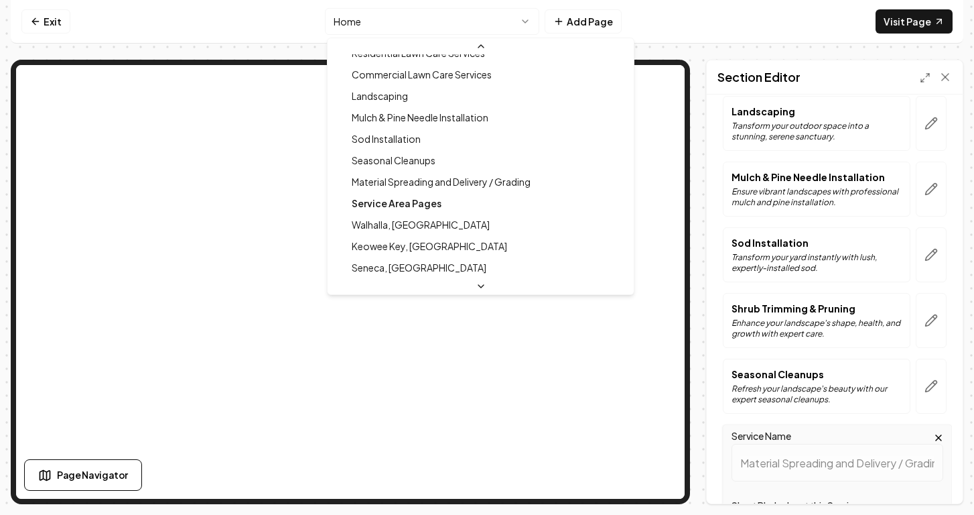
scroll to position [186, 0]
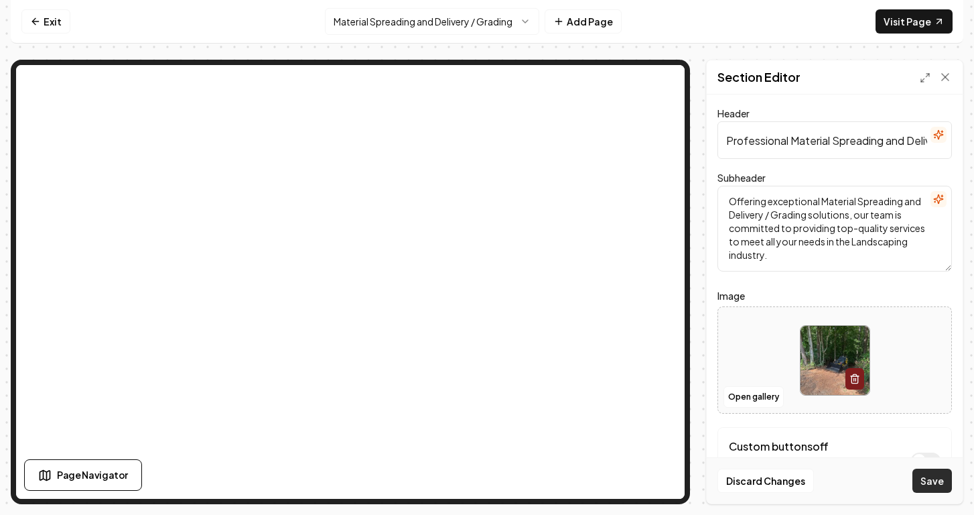
click at [925, 480] on button "Save" at bounding box center [933, 480] width 40 height 24
drag, startPoint x: 792, startPoint y: 141, endPoint x: 950, endPoint y: 141, distance: 158.1
click at [950, 141] on div "Header Professional Material Spreading and Delivery / Grading Services Subheade…" at bounding box center [835, 298] width 256 height 409
click at [511, 27] on button "Material Spreading and Delivery / Grading" at bounding box center [432, 21] width 214 height 27
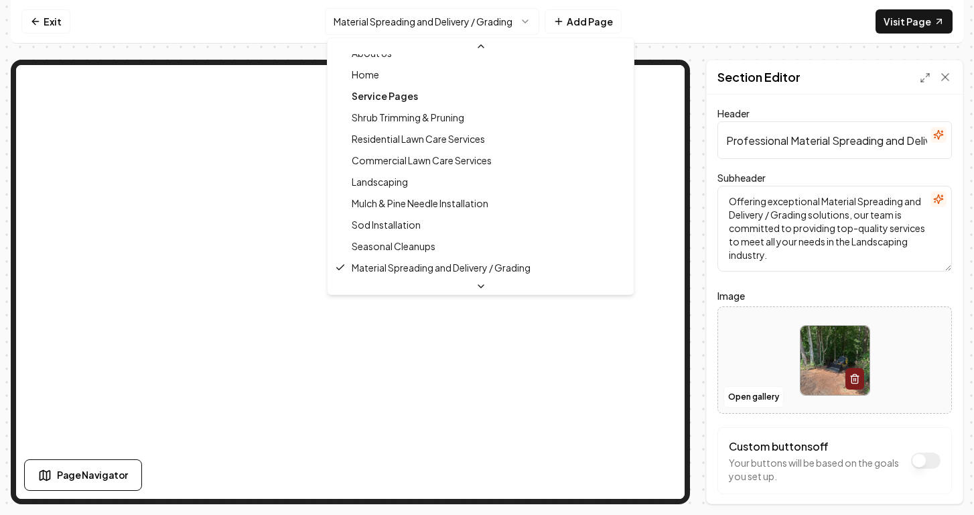
scroll to position [15, 0]
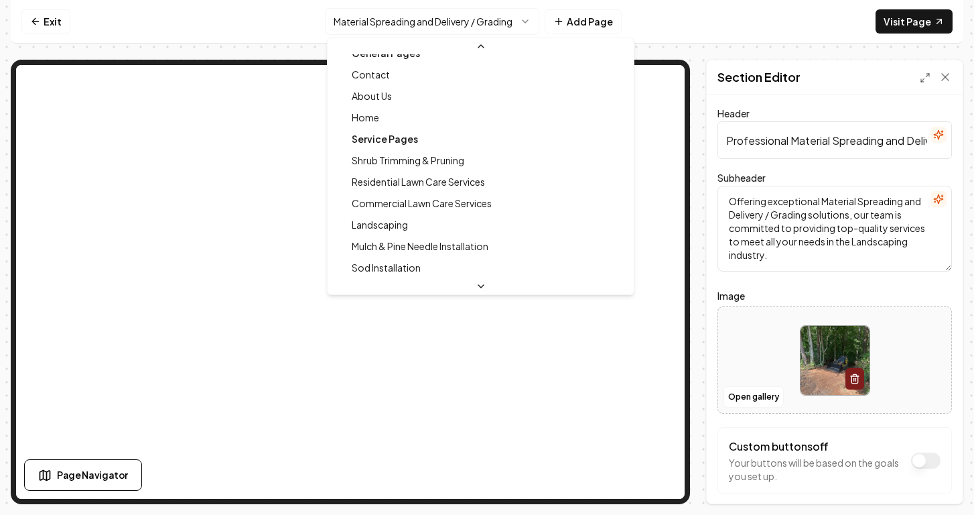
click at [381, 134] on div "Service Pages" at bounding box center [480, 138] width 301 height 21
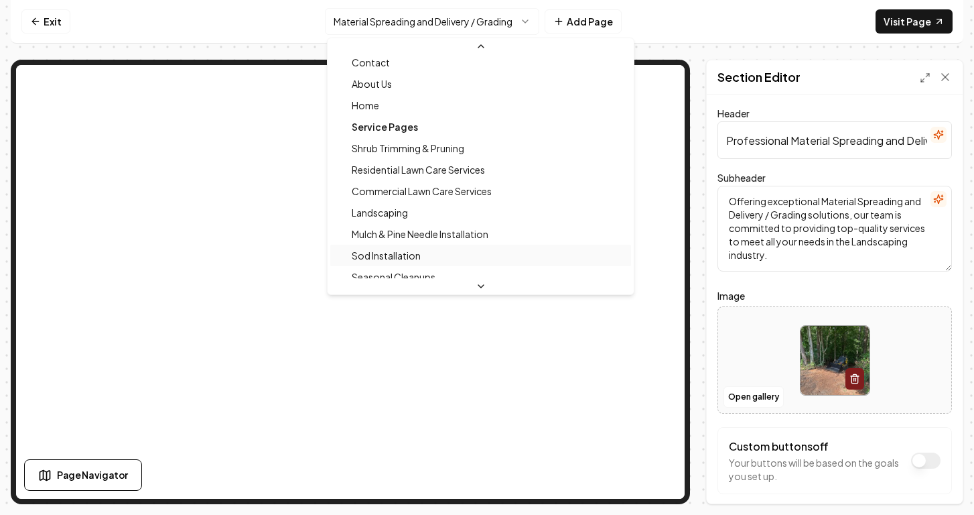
scroll to position [40, 0]
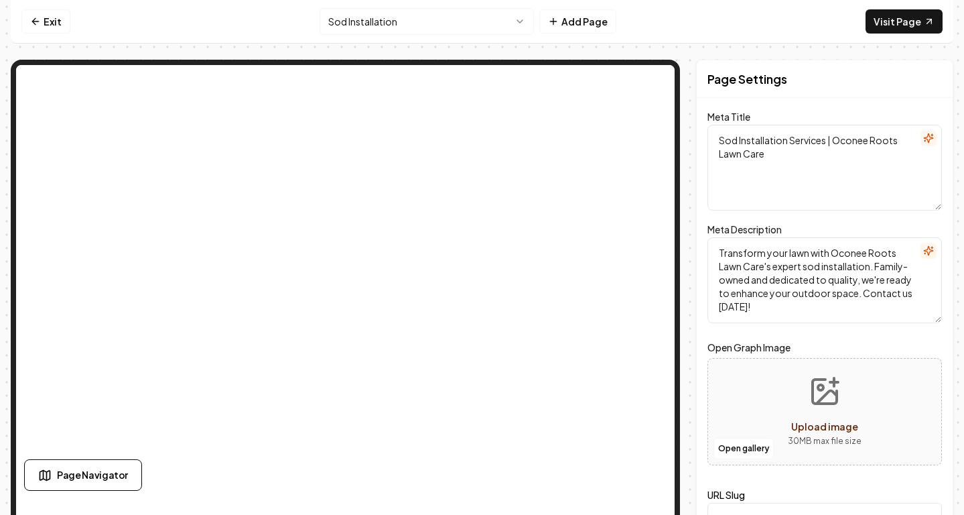
click at [503, 22] on html "Computer Required This feature is only available on a computer. Please switch t…" at bounding box center [482, 257] width 964 height 515
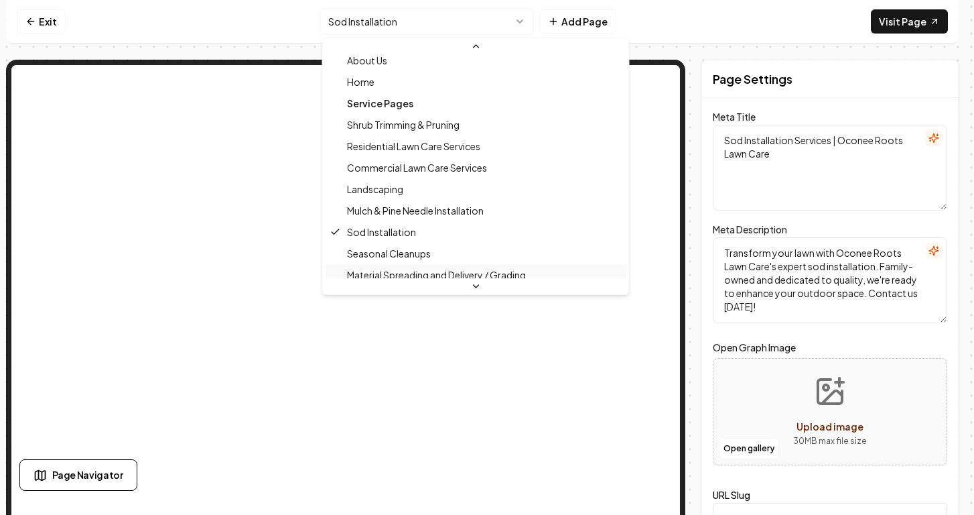
scroll to position [58, 0]
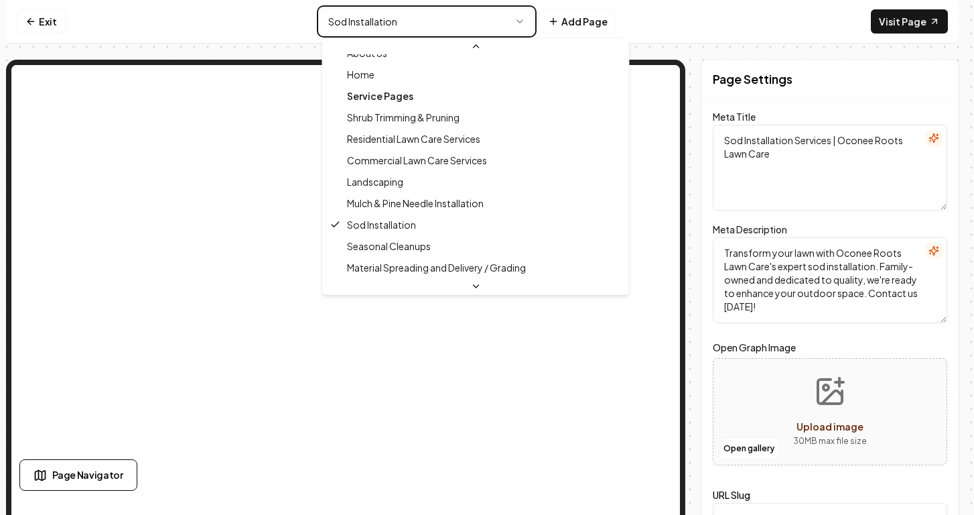
type textarea "Material Spreading & Delivery Services - Oconee Roots Lawn Care"
type textarea "Enhance your landscape with Oconee Roots Lawn Care's Material Spreading, Delive…"
type input "material-spreading-and-delivery-grading"
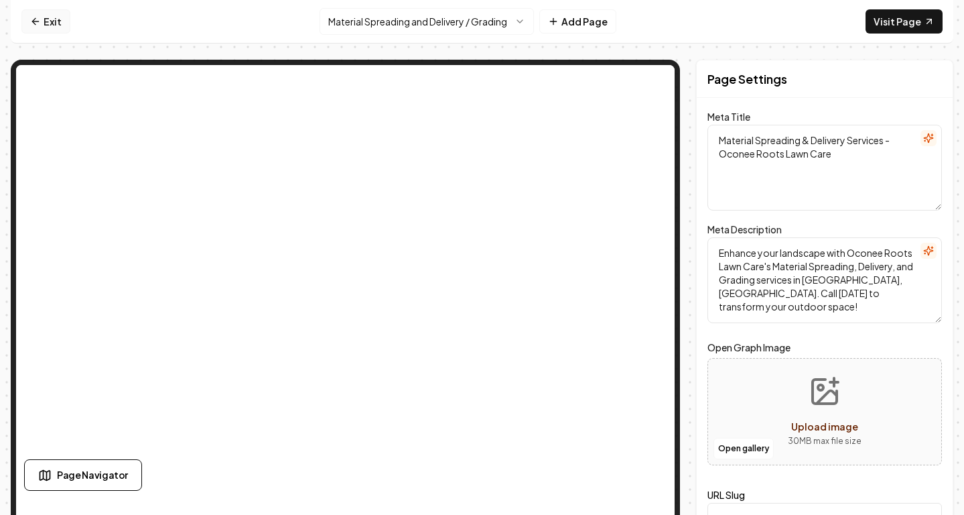
click at [51, 21] on link "Exit" at bounding box center [45, 21] width 49 height 24
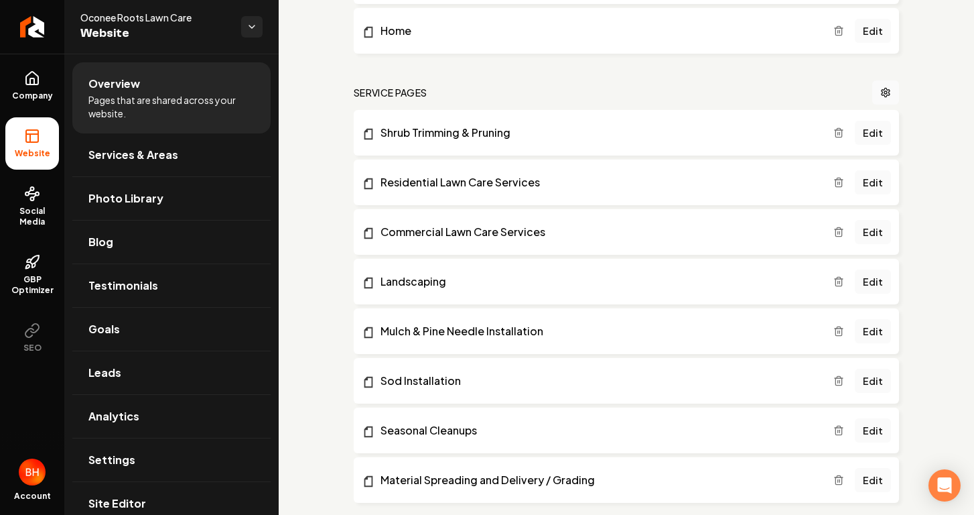
scroll to position [346, 0]
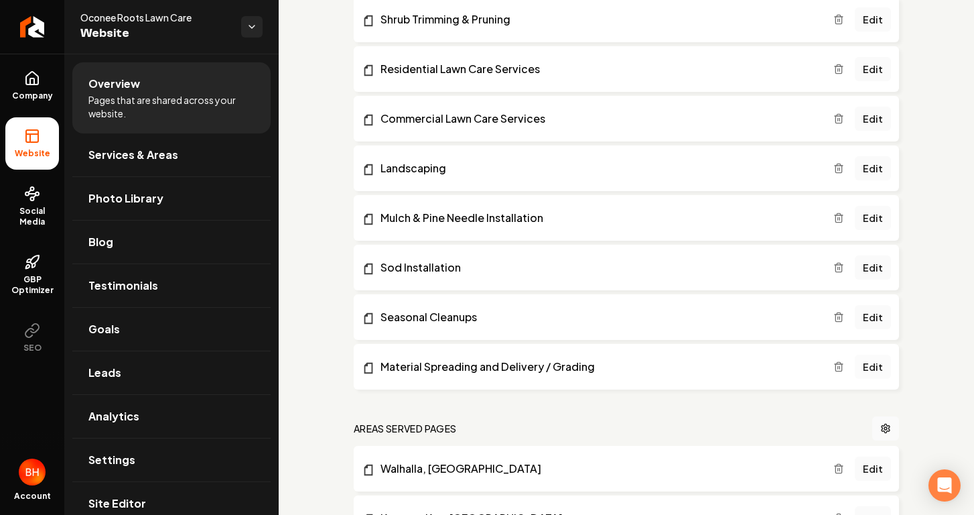
click at [863, 365] on link "Edit" at bounding box center [873, 366] width 36 height 24
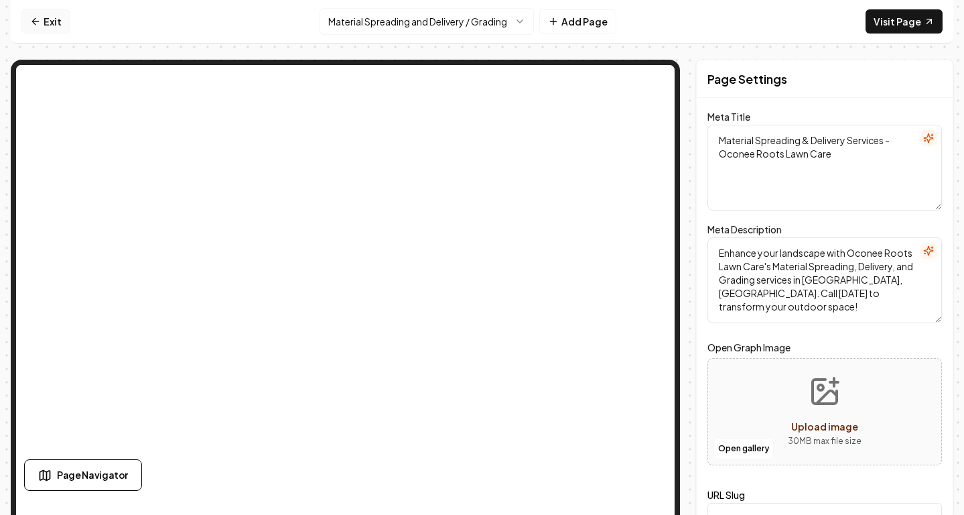
click at [62, 19] on link "Exit" at bounding box center [45, 21] width 49 height 24
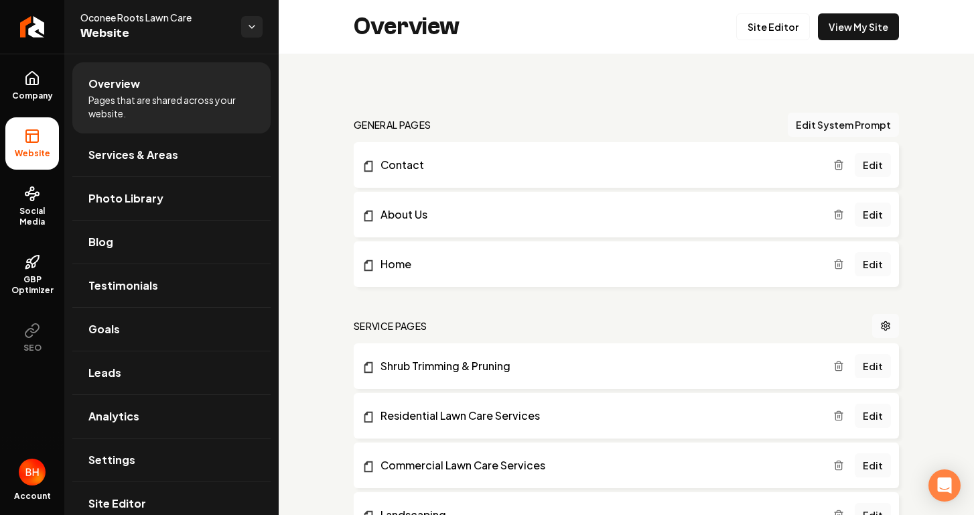
click at [405, 251] on li "Home Edit" at bounding box center [626, 264] width 545 height 46
click at [402, 258] on link "Home" at bounding box center [598, 264] width 472 height 16
click at [860, 257] on link "Edit" at bounding box center [873, 264] width 36 height 24
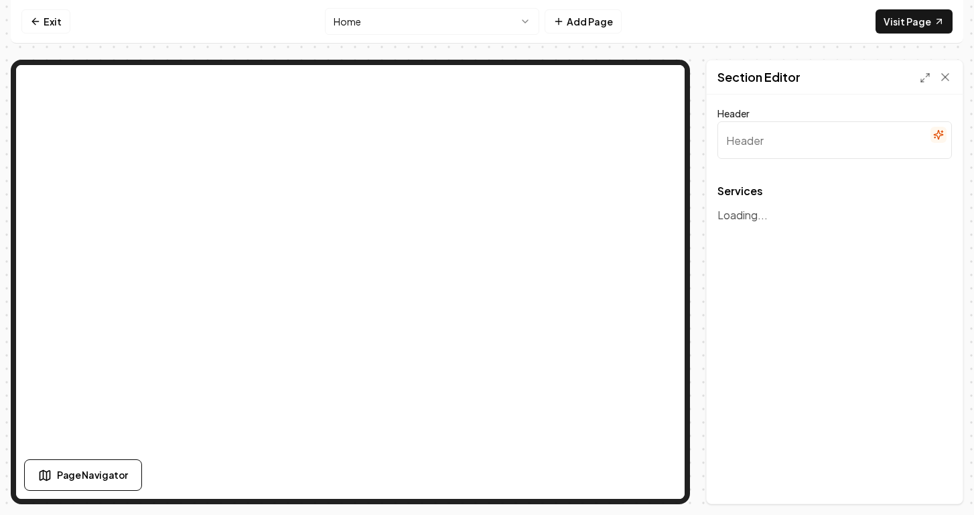
type input "Premium Landscaping & Lawn Care Solutions"
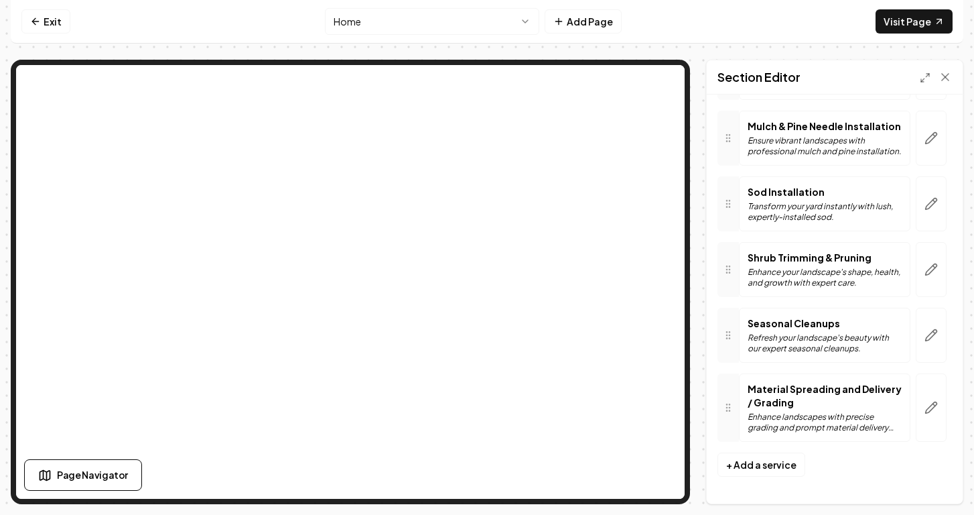
scroll to position [320, 0]
click at [926, 410] on icon "button" at bounding box center [931, 407] width 11 height 11
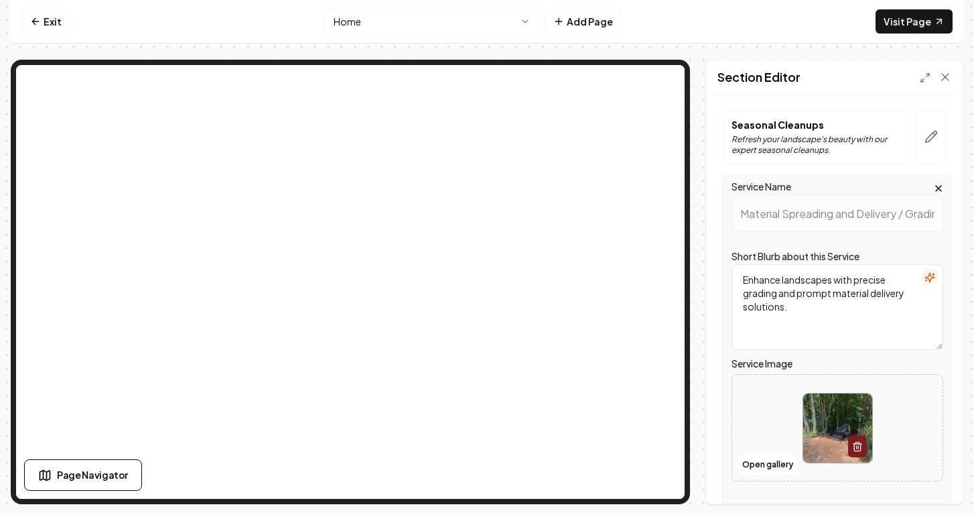
scroll to position [454, 0]
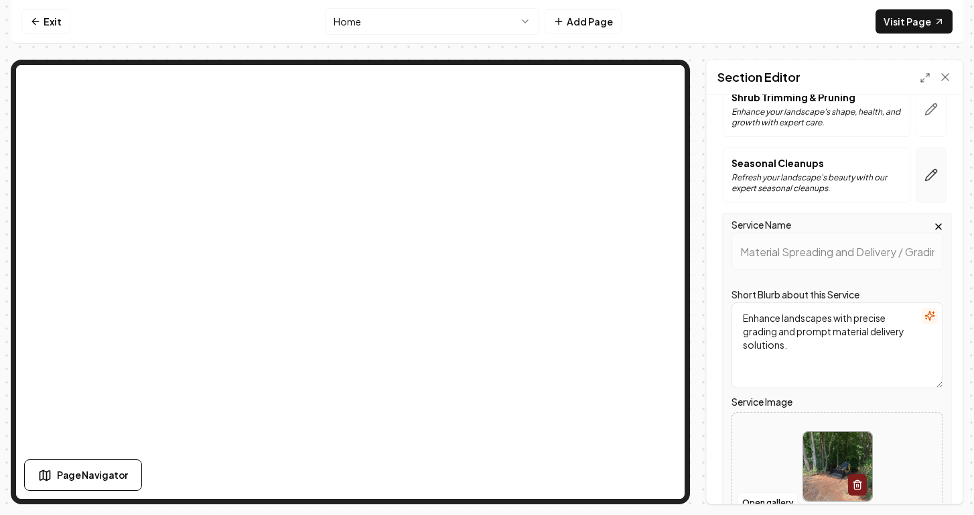
click at [926, 174] on icon "button" at bounding box center [931, 175] width 11 height 11
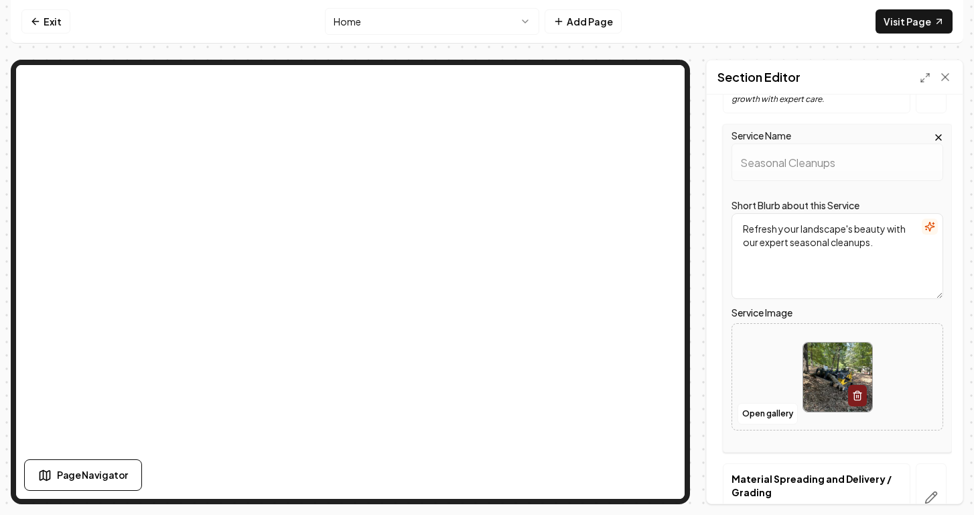
scroll to position [527, 0]
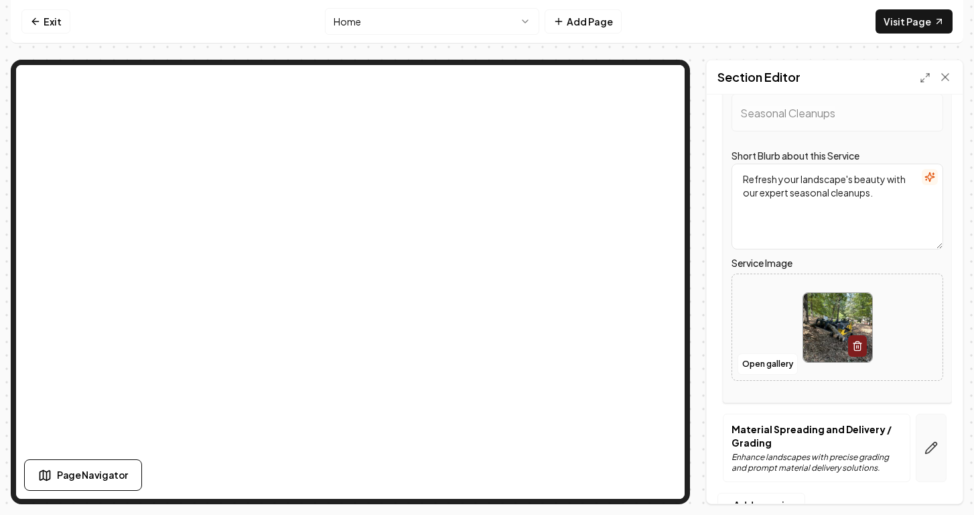
click at [925, 444] on icon "button" at bounding box center [931, 447] width 13 height 13
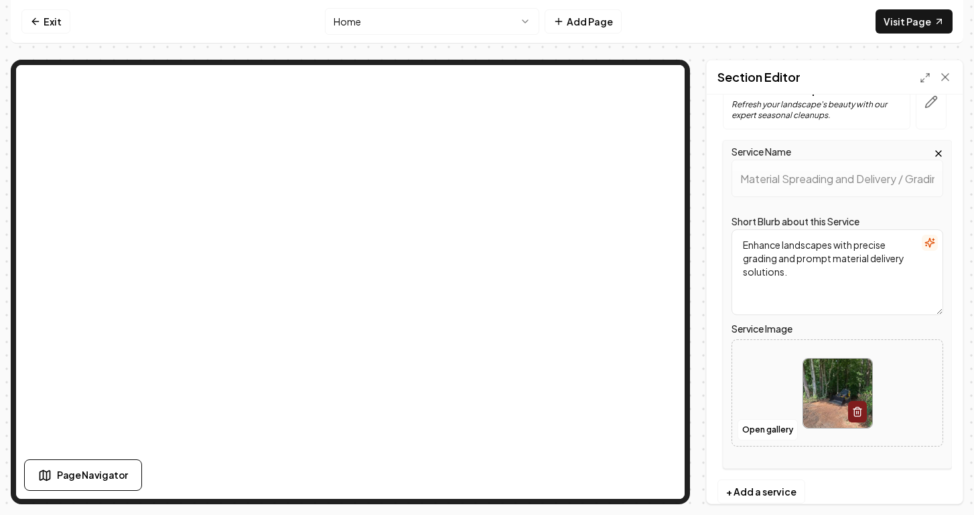
click at [781, 260] on textarea "Enhance landscapes with precise grading and prompt material delivery solutions." at bounding box center [838, 272] width 212 height 86
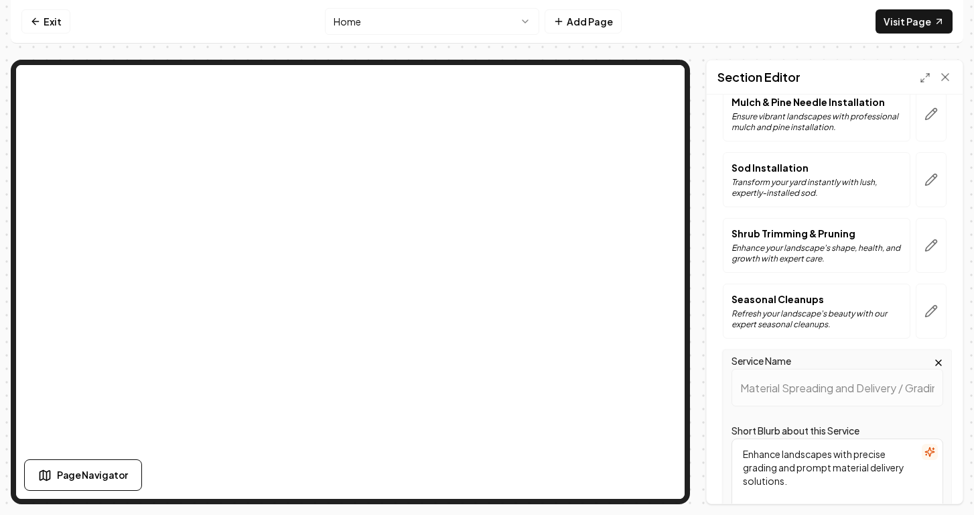
scroll to position [0, 0]
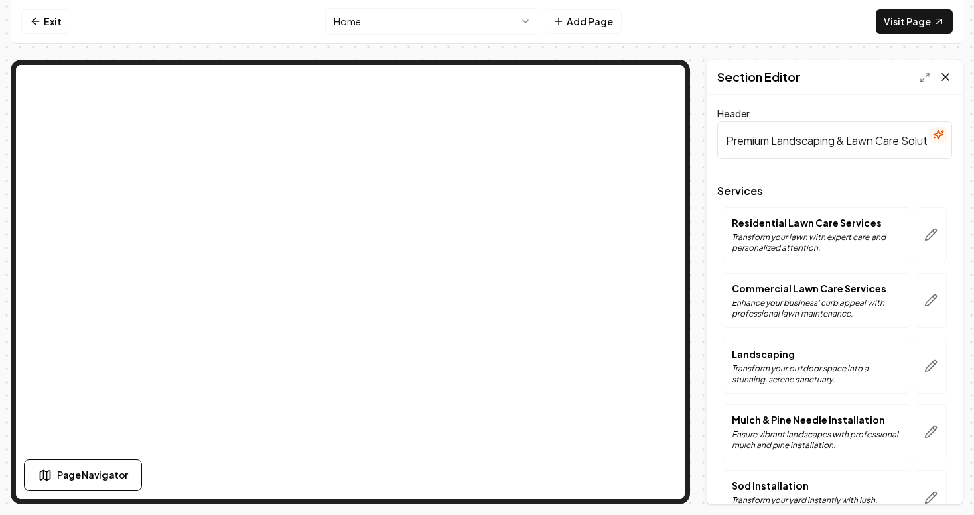
click at [940, 80] on icon at bounding box center [945, 76] width 13 height 13
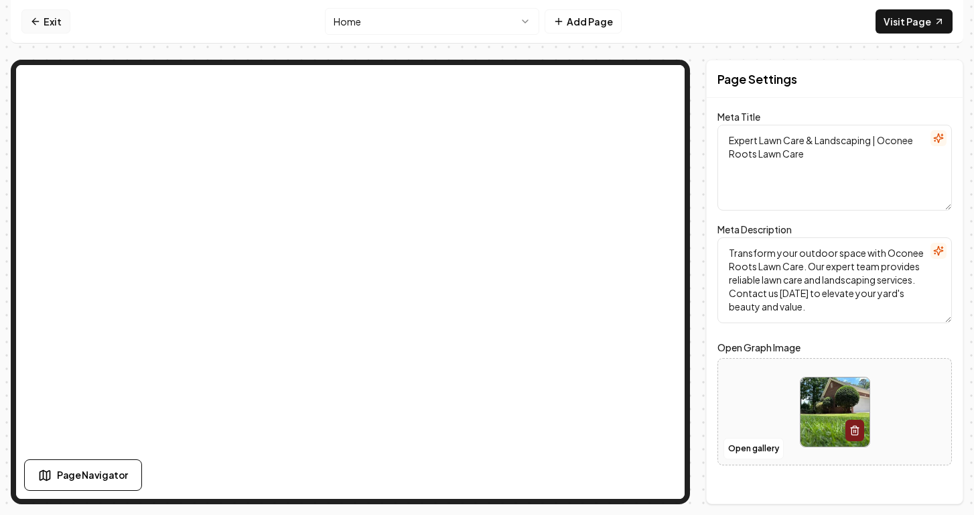
click at [42, 26] on link "Exit" at bounding box center [45, 21] width 49 height 24
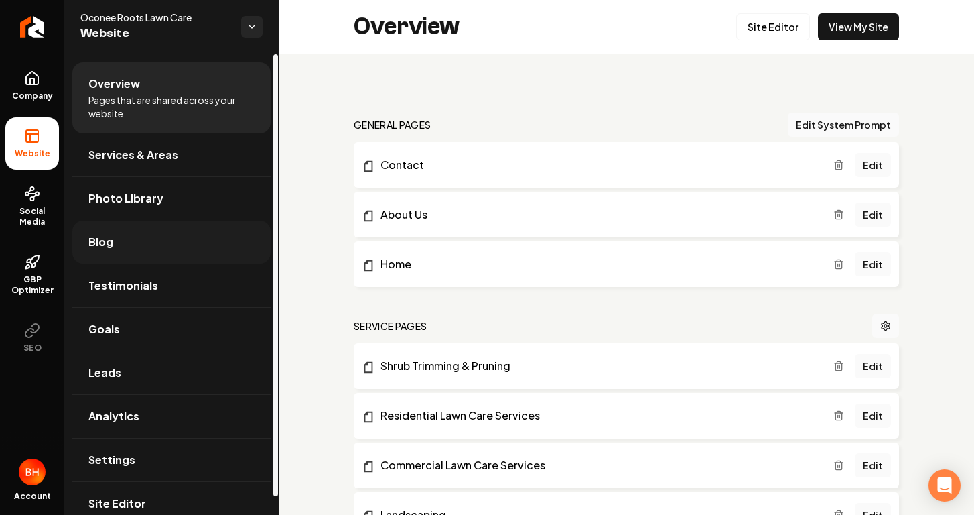
click at [156, 240] on link "Blog" at bounding box center [171, 241] width 198 height 43
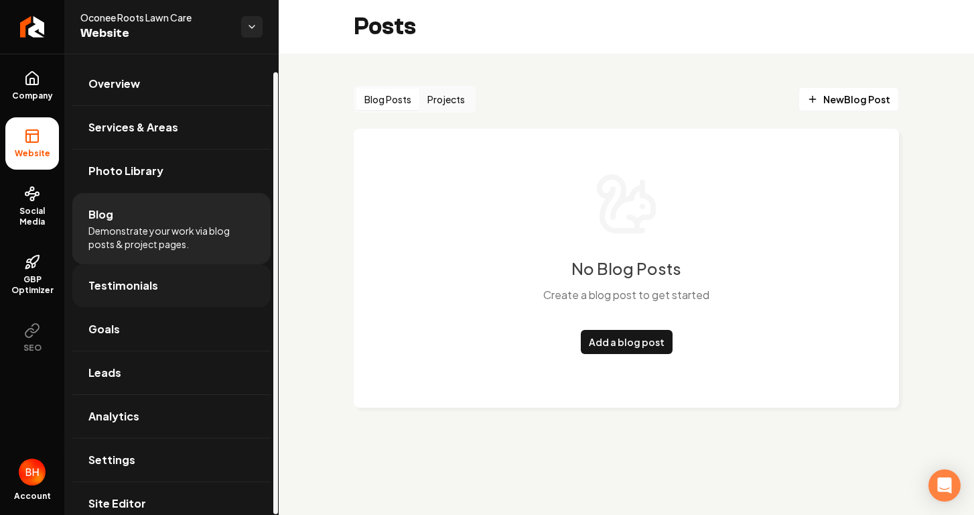
scroll to position [19, 0]
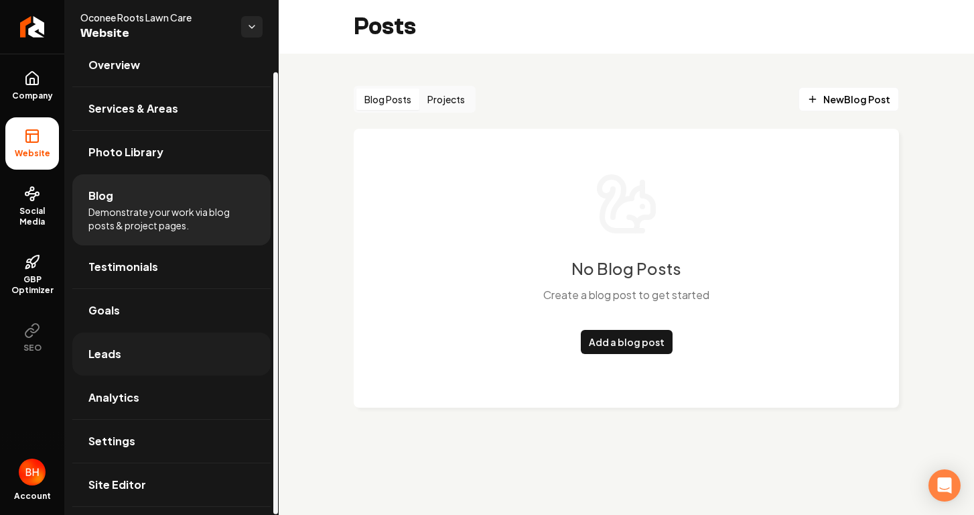
click at [156, 356] on link "Leads" at bounding box center [171, 353] width 198 height 43
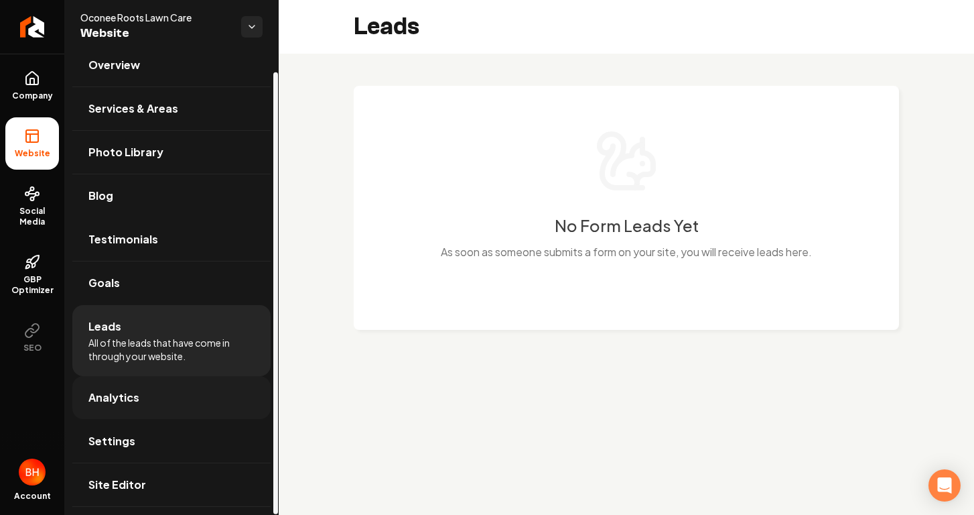
click at [164, 396] on link "Analytics" at bounding box center [171, 397] width 198 height 43
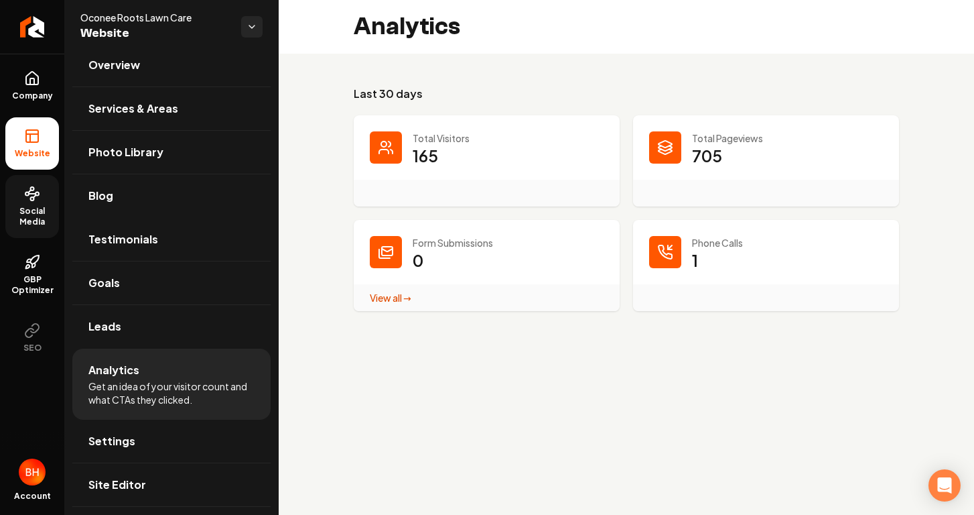
click at [36, 216] on span "Social Media" at bounding box center [32, 216] width 54 height 21
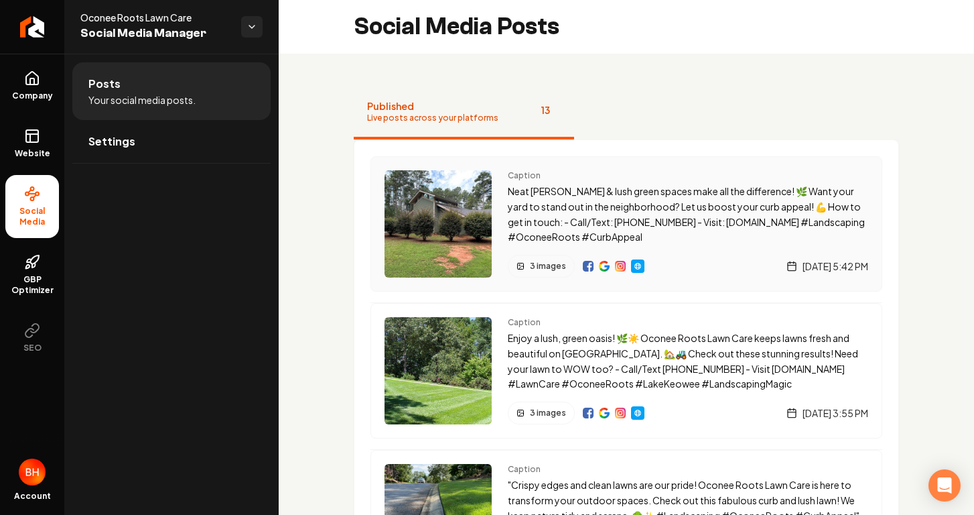
click at [503, 215] on div "Caption Neat [PERSON_NAME] & lush green spaces make all the difference! 🌿 Want …" at bounding box center [627, 223] width 512 height 135
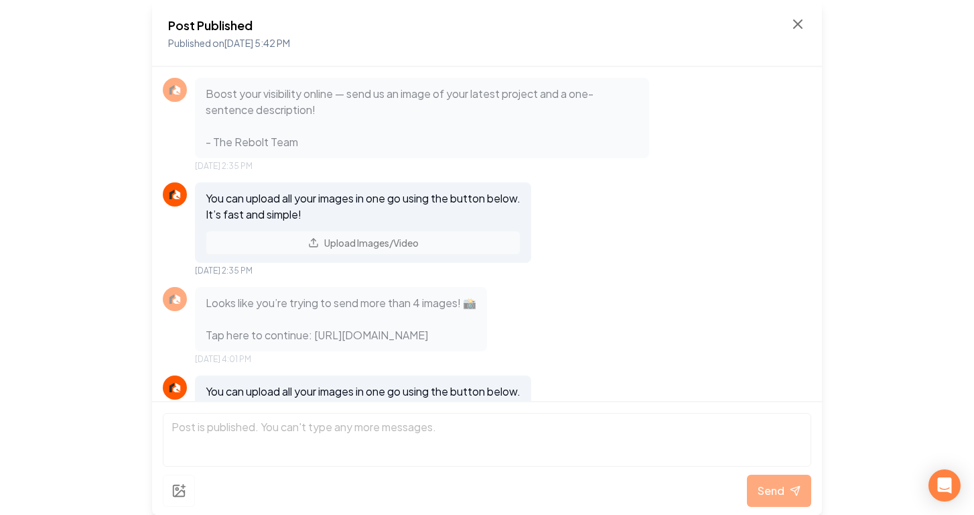
scroll to position [1958, 0]
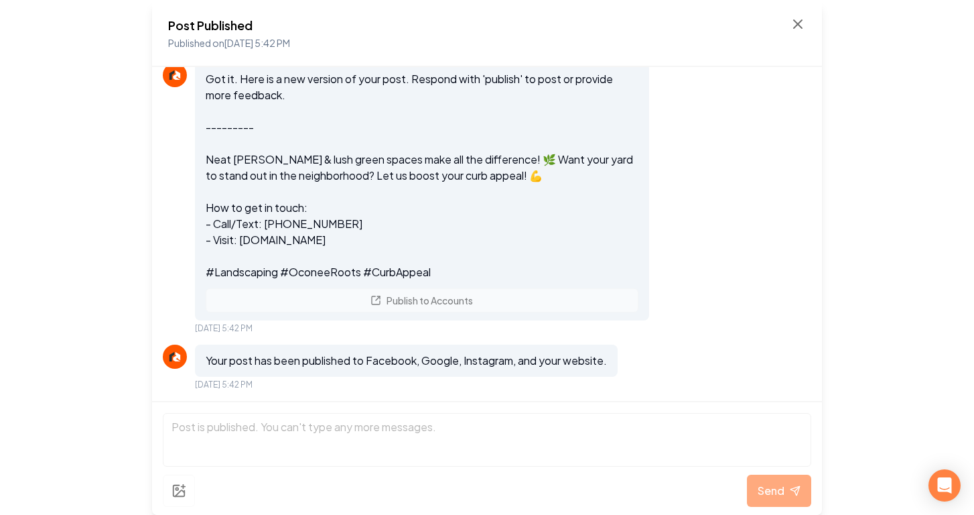
click at [789, 21] on div "Post Published Published on [DATE] 5:42 PM" at bounding box center [487, 33] width 638 height 35
click at [793, 21] on icon at bounding box center [798, 24] width 16 height 16
